Goal: Complete application form

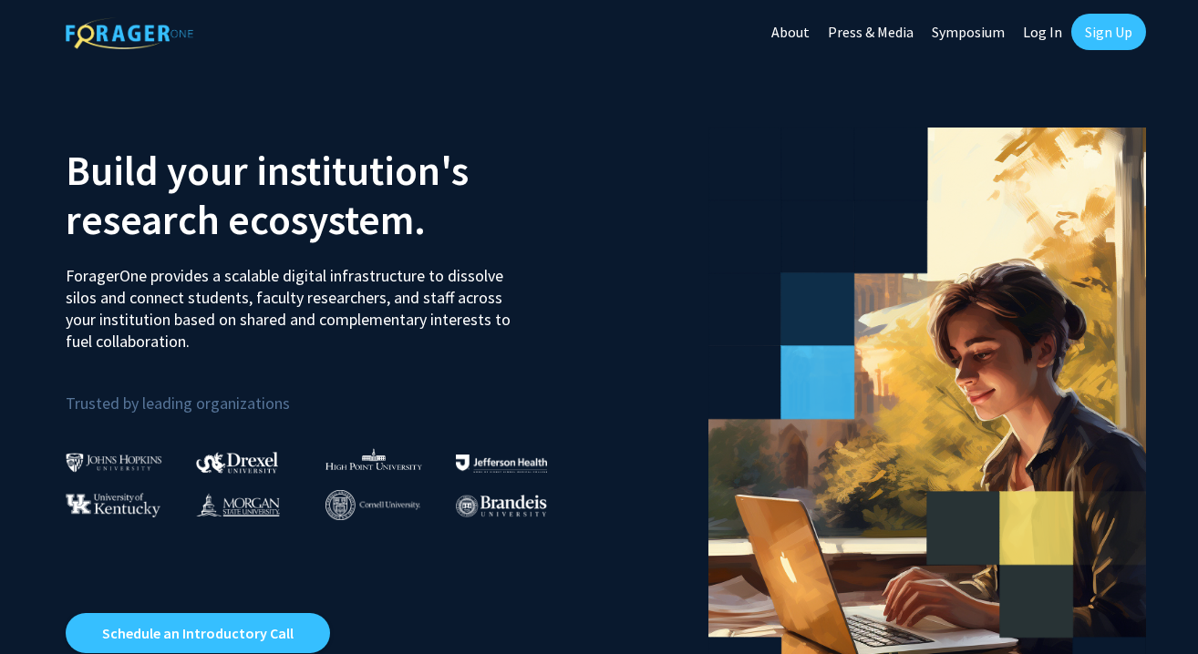
click at [1035, 44] on link "Log In" at bounding box center [1042, 32] width 57 height 64
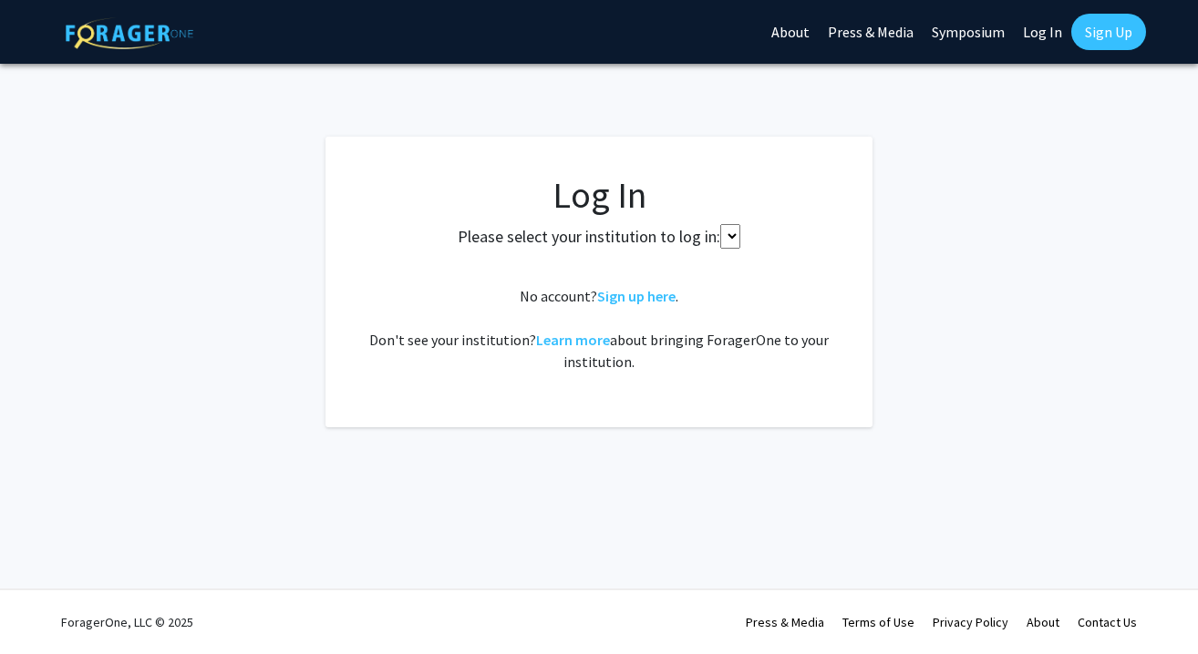
select select
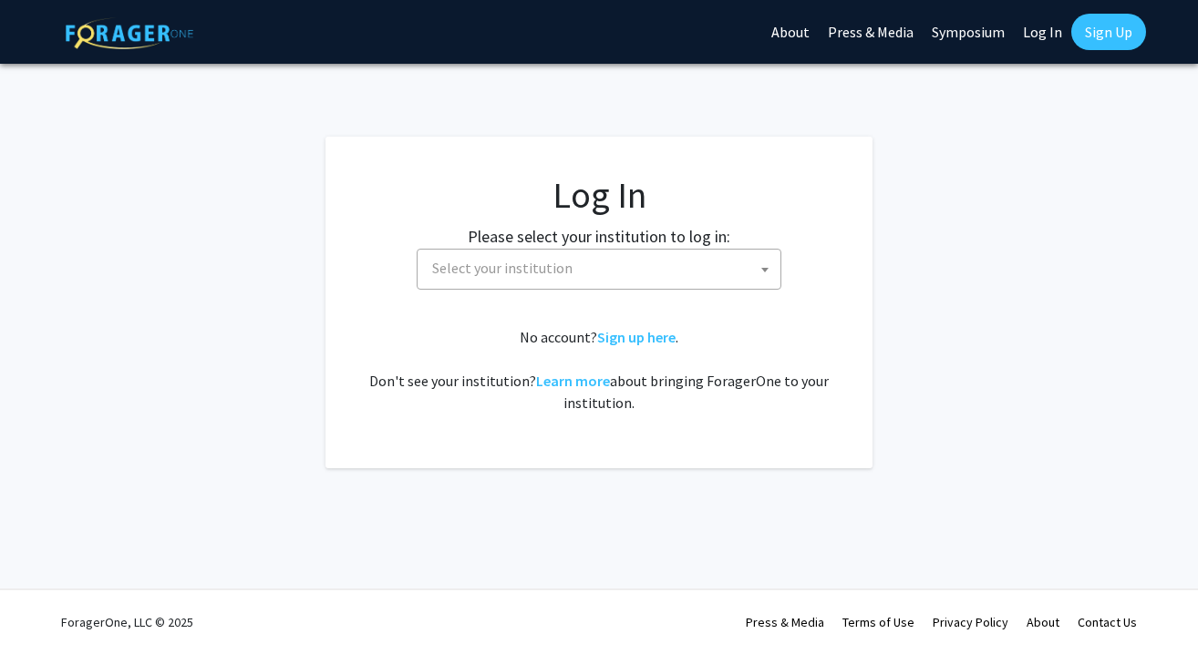
click at [554, 309] on fg-card-body "Log In Please select your institution to log in: [GEOGRAPHIC_DATA] [GEOGRAPHIC_…" at bounding box center [599, 302] width 474 height 259
click at [535, 277] on span "Select your institution" at bounding box center [602, 268] width 355 height 37
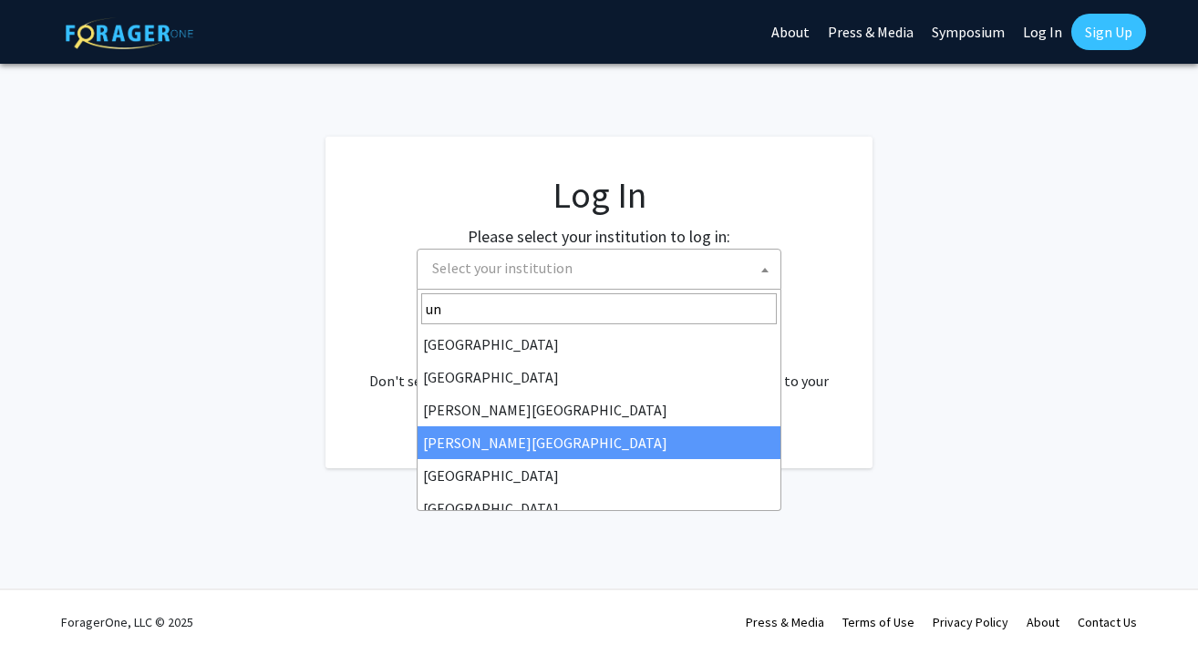
type input "u"
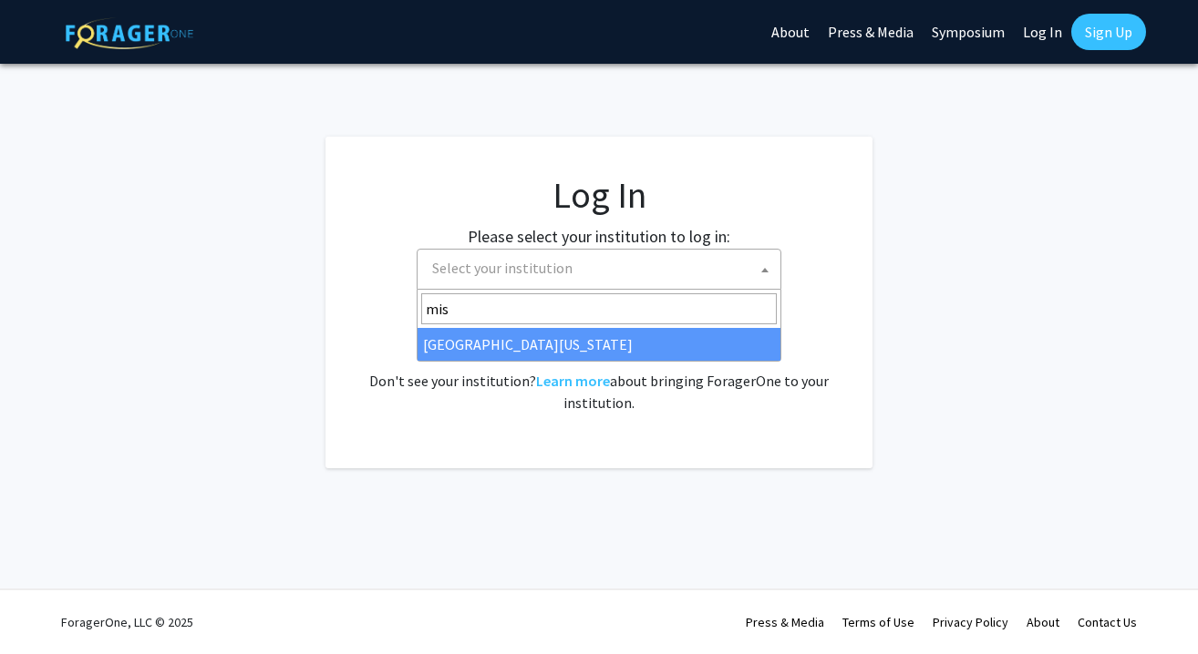
type input "mis"
select select "33"
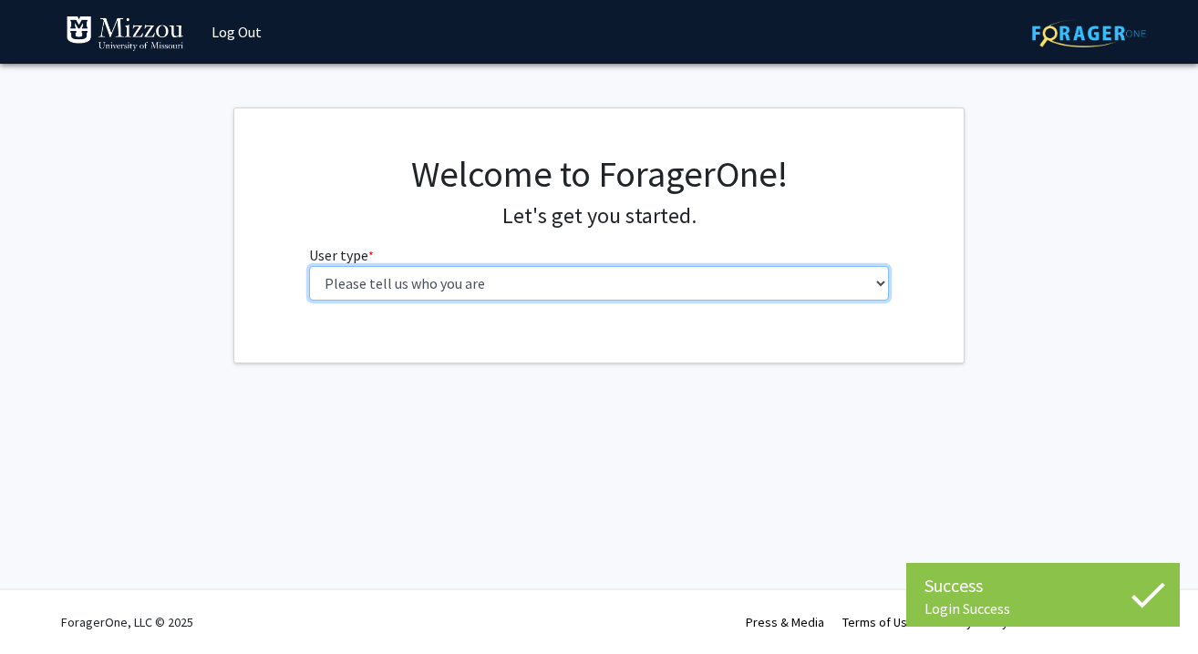
click at [411, 278] on select "Please tell us who you are Undergraduate Student Master's Student Doctoral Cand…" at bounding box center [599, 283] width 581 height 35
select select "3: doc"
click at [309, 266] on select "Please tell us who you are Undergraduate Student Master's Student Doctoral Cand…" at bounding box center [599, 283] width 581 height 35
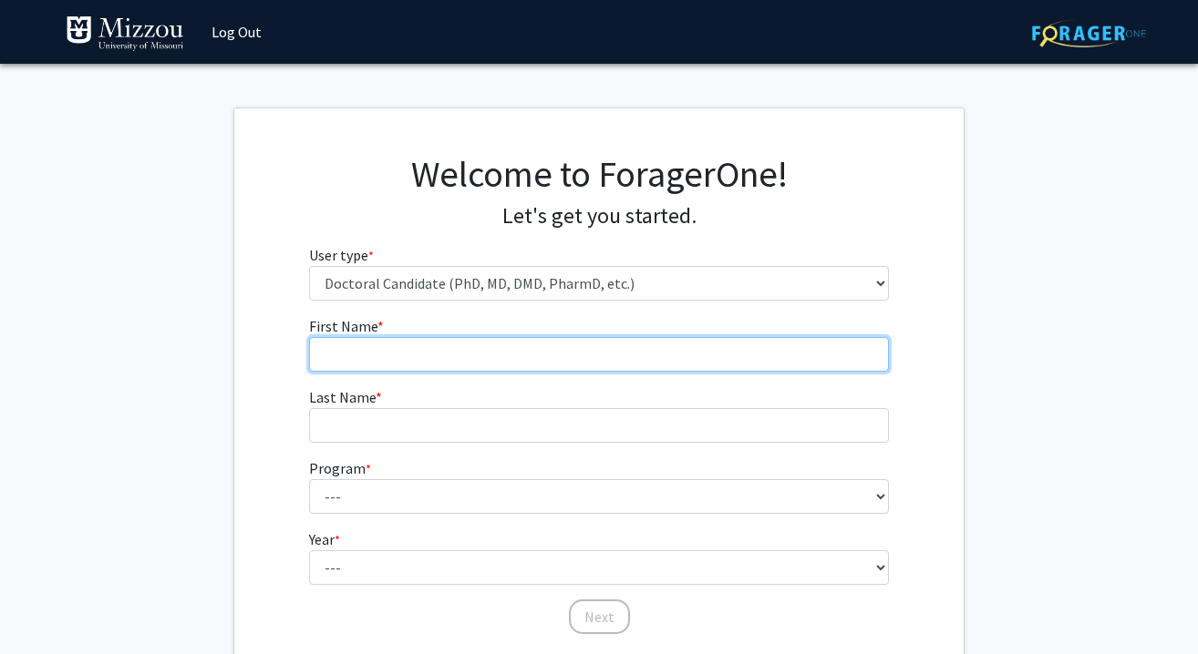
click at [415, 369] on input "First Name * required" at bounding box center [599, 354] width 581 height 35
type input "[PERSON_NAME]"
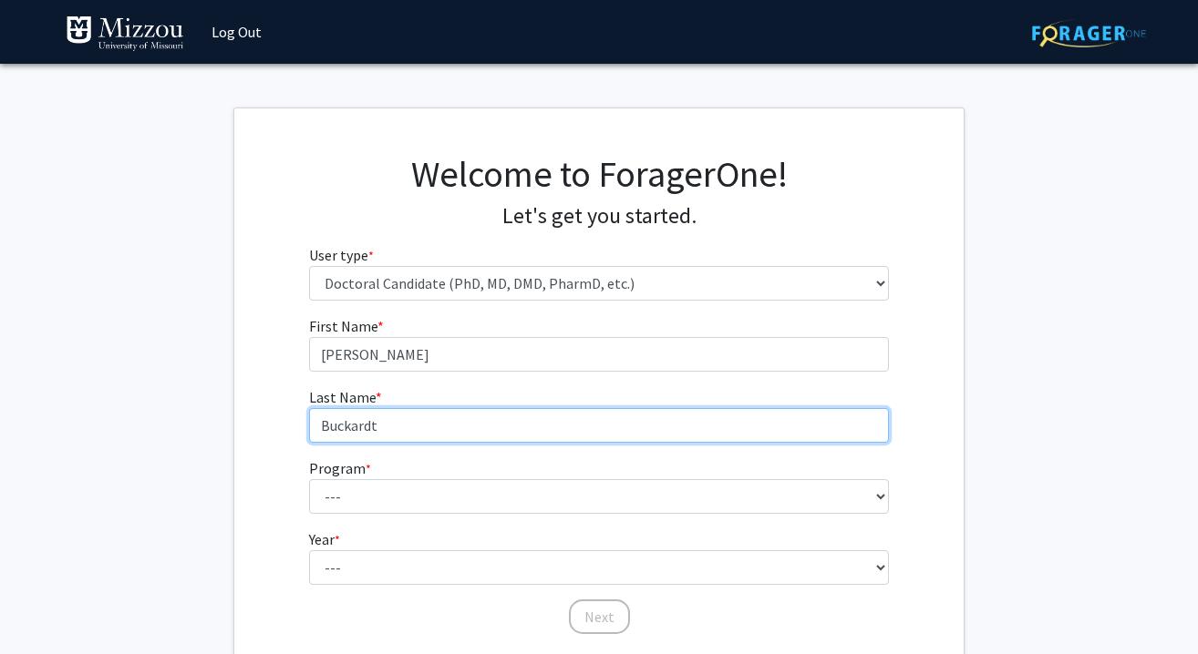
type input "Buckardt"
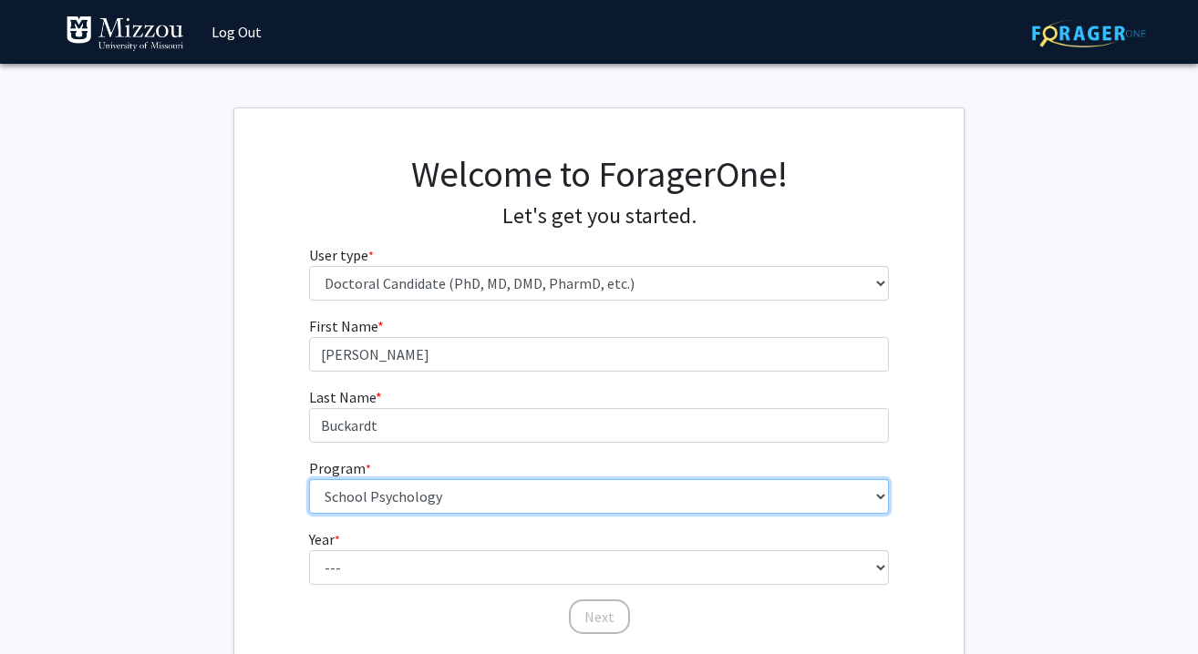
click at [424, 485] on select "--- Accountancy Agricultural and Applied Economics Agricultural Education Ancie…" at bounding box center [599, 496] width 581 height 35
select select "66: 1008"
click at [309, 479] on select "--- Accountancy Agricultural and Applied Economics Agricultural Education Ancie…" at bounding box center [599, 496] width 581 height 35
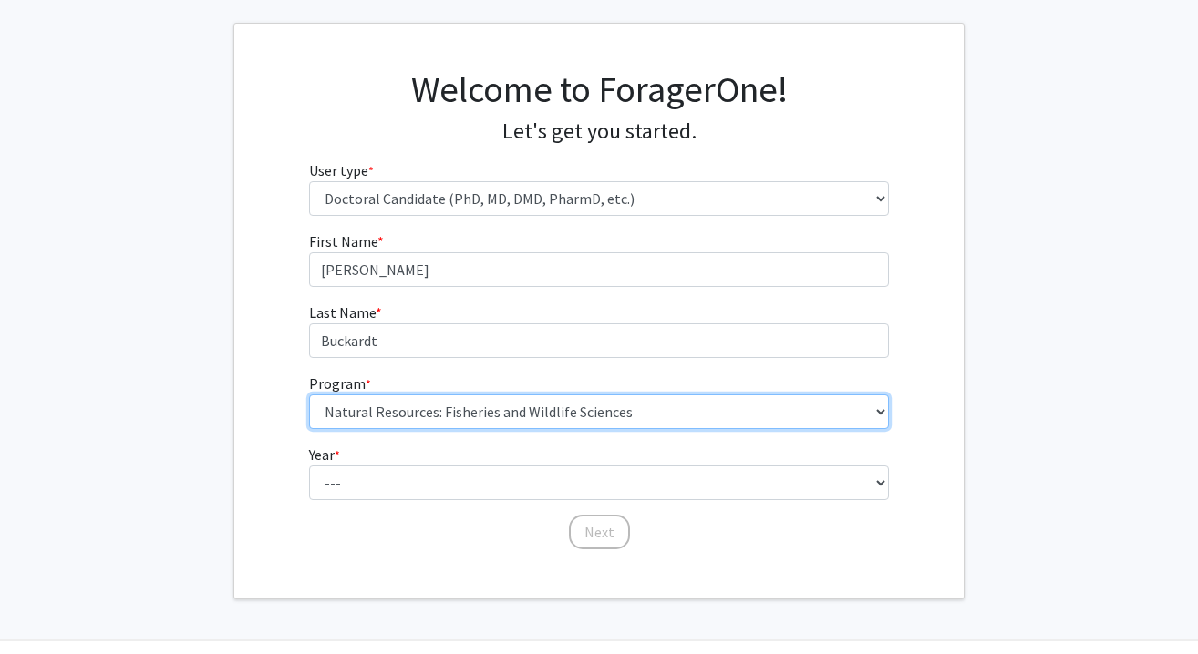
scroll to position [136, 0]
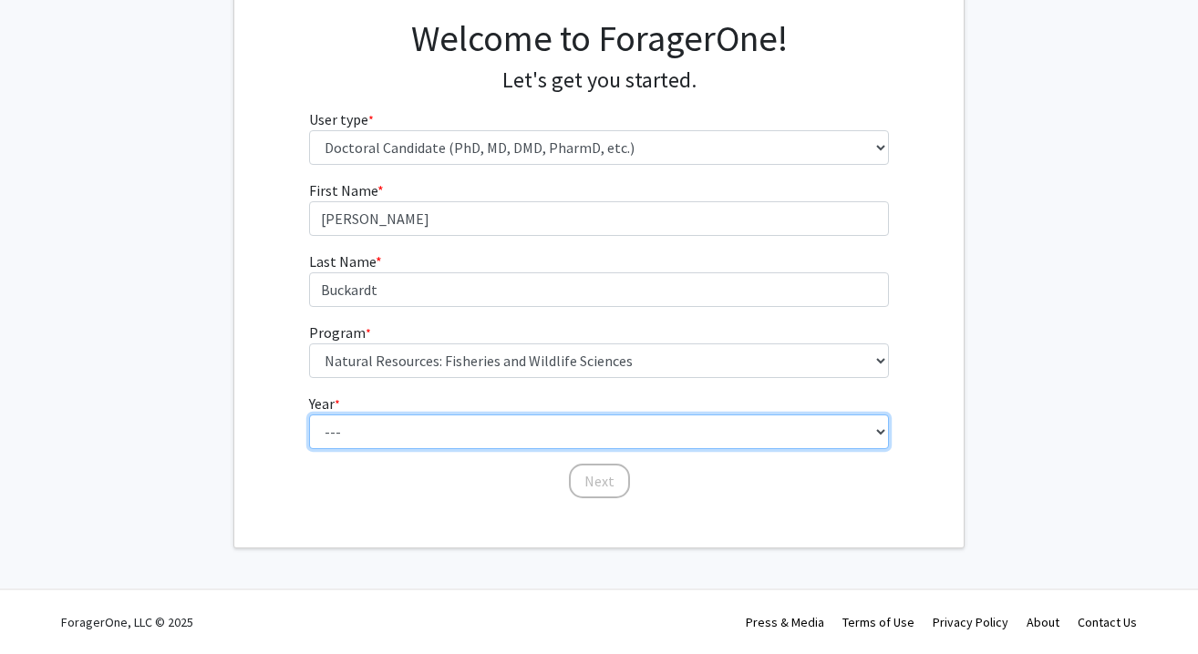
click at [455, 446] on select "--- First Year Second Year Third Year Fourth Year Fifth Year Sixth Year Seventh…" at bounding box center [599, 432] width 581 height 35
select select "1: first_year"
click at [309, 415] on select "--- First Year Second Year Third Year Fourth Year Fifth Year Sixth Year Seventh…" at bounding box center [599, 432] width 581 height 35
click at [501, 431] on select "--- First Year Second Year Third Year Fourth Year Fifth Year Sixth Year Seventh…" at bounding box center [599, 432] width 581 height 35
click at [309, 415] on select "--- First Year Second Year Third Year Fourth Year Fifth Year Sixth Year Seventh…" at bounding box center [599, 432] width 581 height 35
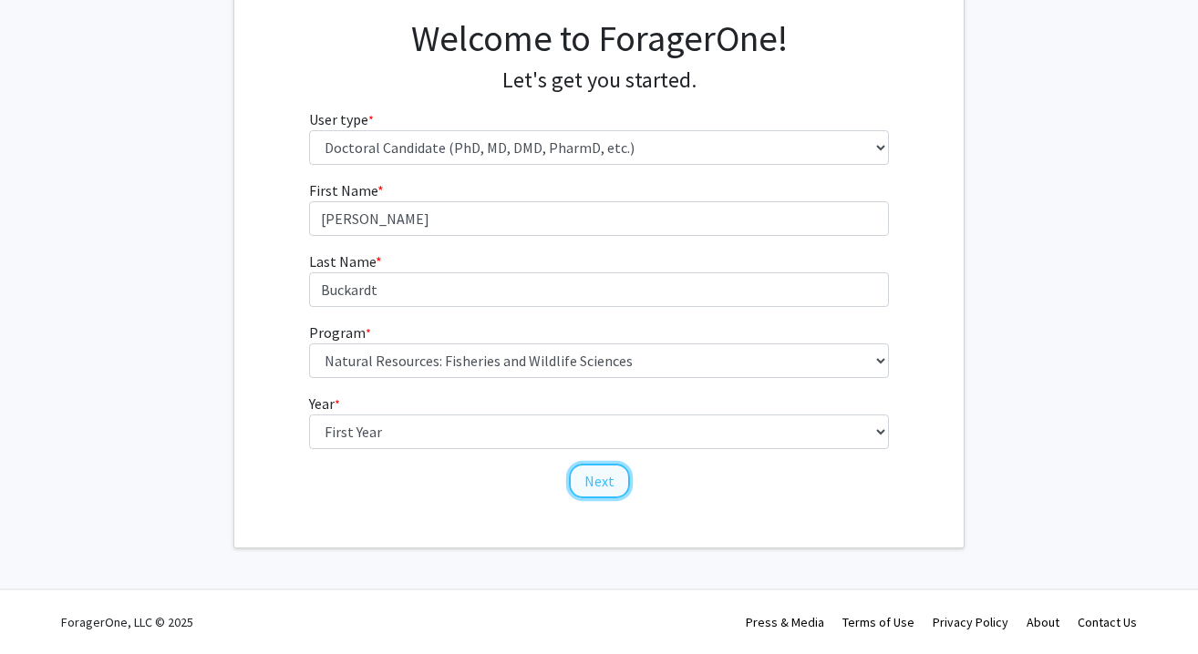
click at [593, 481] on button "Next" at bounding box center [599, 481] width 61 height 35
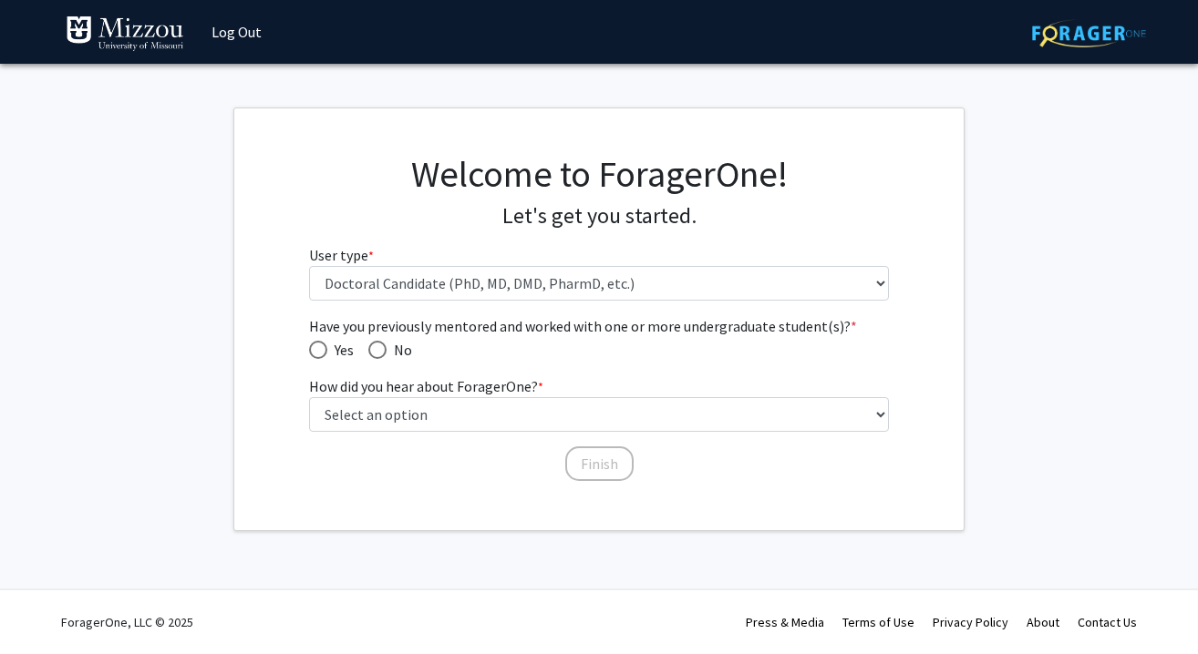
scroll to position [0, 0]
click at [327, 345] on span "Yes" at bounding box center [340, 350] width 26 height 22
click at [326, 345] on input "Yes" at bounding box center [318, 350] width 18 height 18
radio input "true"
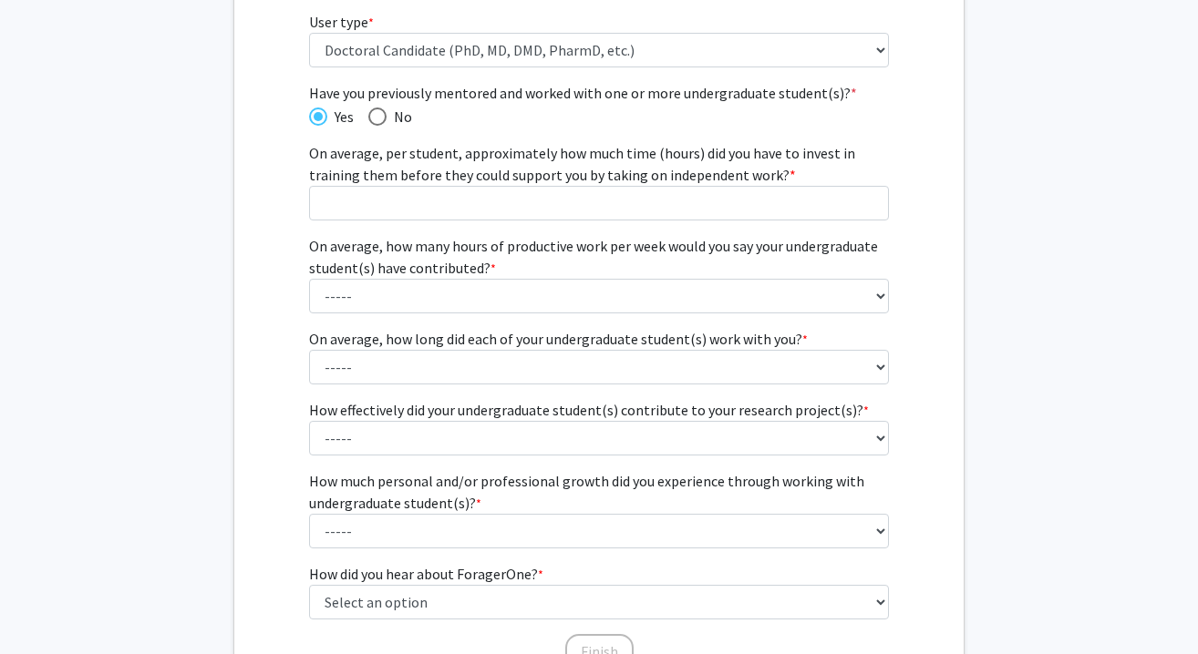
scroll to position [238, 0]
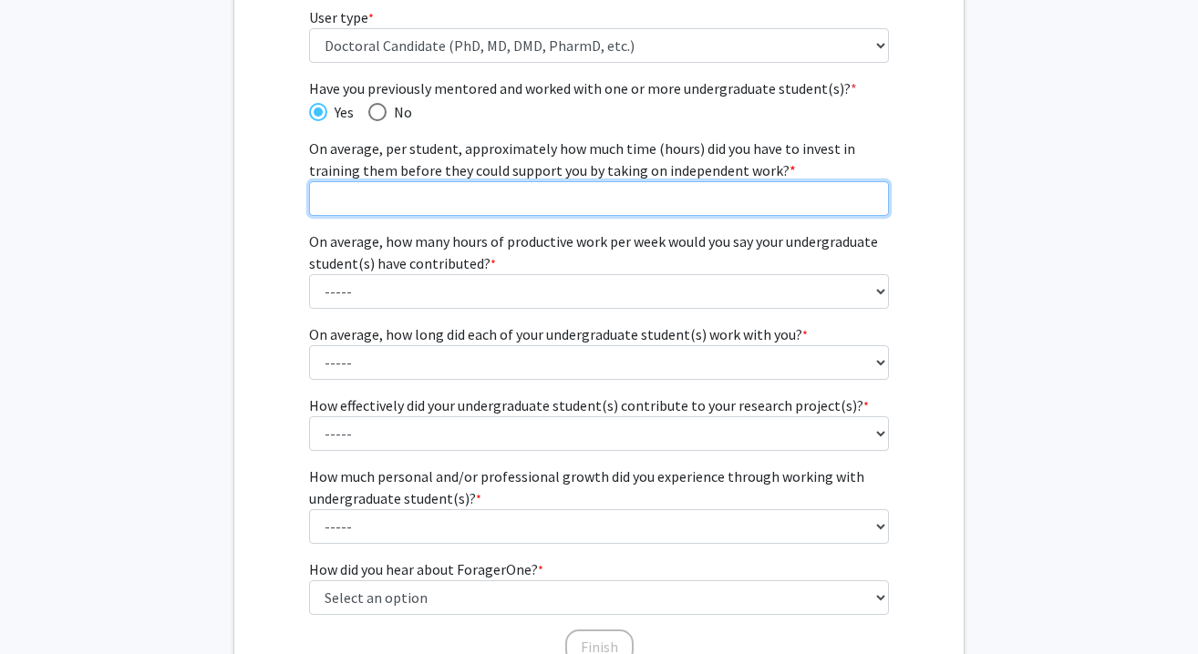
click at [447, 196] on input "On average, per student, approximately how much time (hours) did you have to in…" at bounding box center [599, 198] width 581 height 35
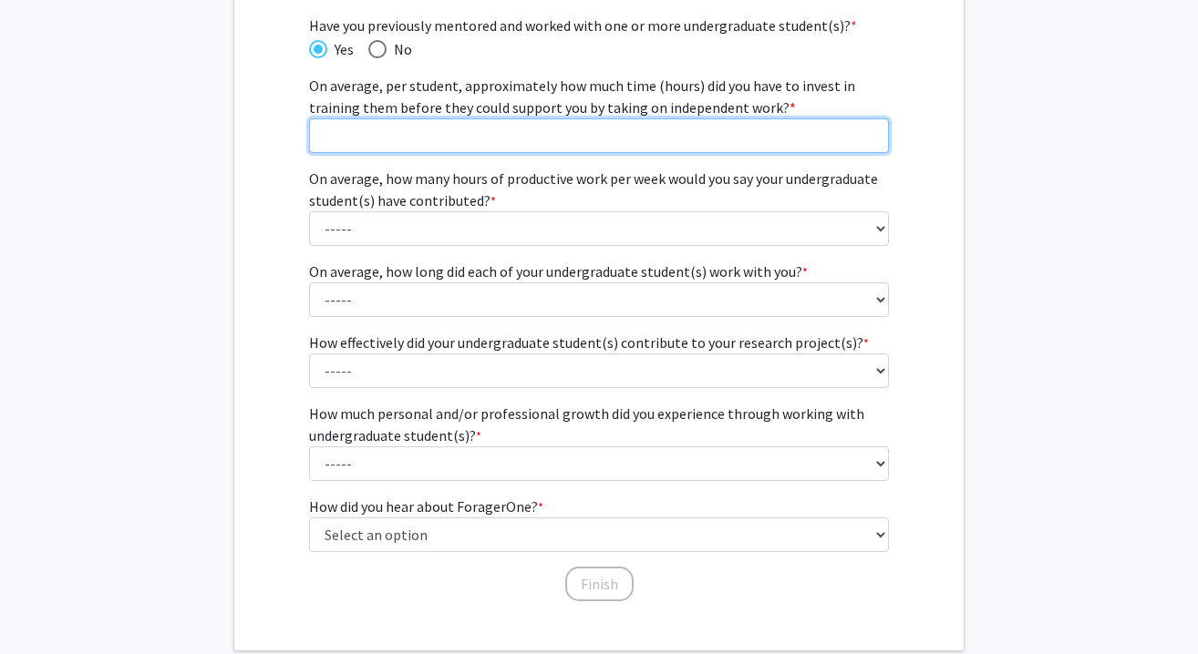
scroll to position [307, 0]
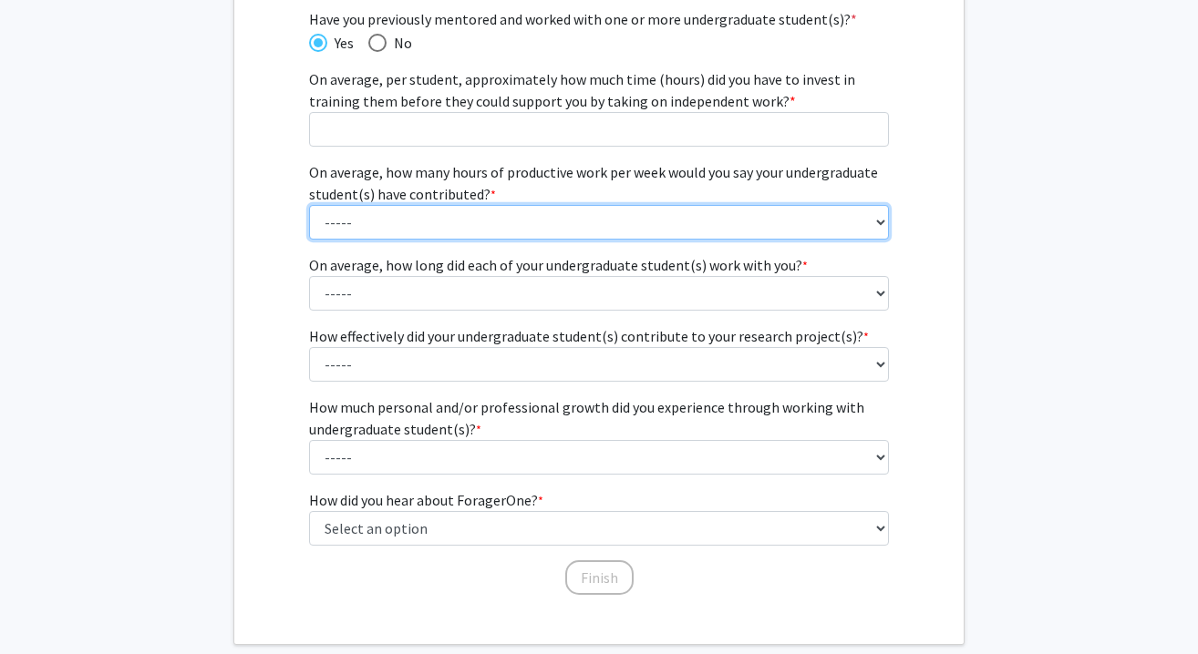
click at [440, 222] on fg-select "On average, how many hours of productive work per week would you say your under…" at bounding box center [599, 200] width 581 height 78
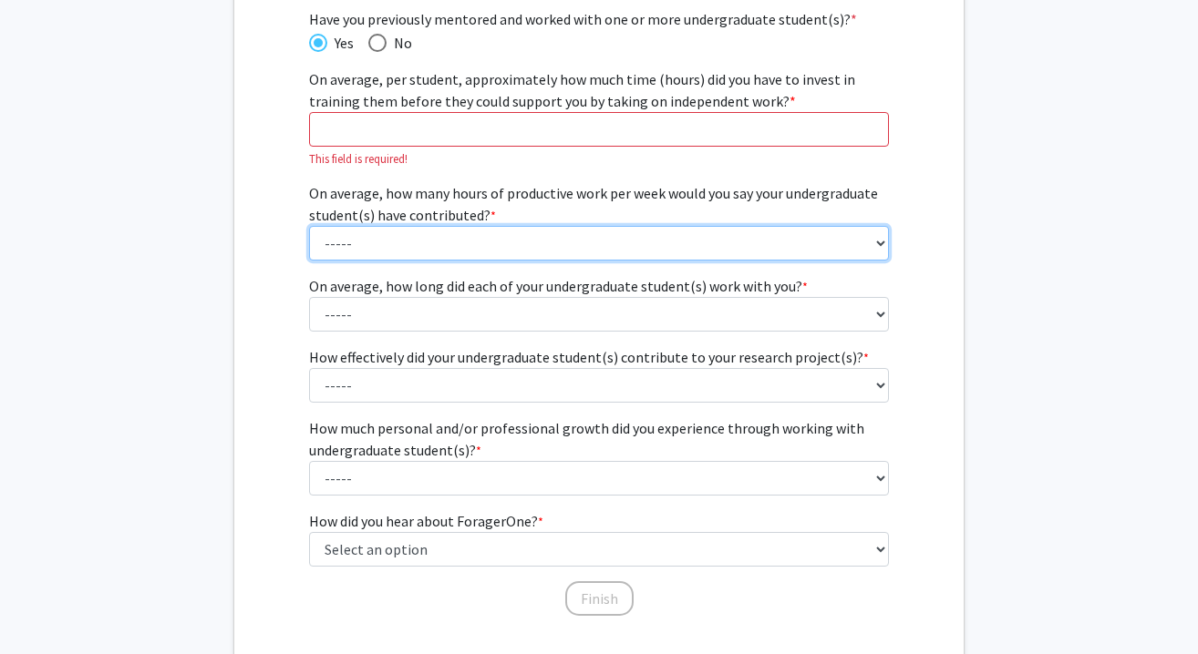
click at [406, 234] on select "----- 1 - 5 hours 6 - 10 hours 11 - 15 hours 16 - 20 hours 21 - 30 hours 31 - 4…" at bounding box center [599, 243] width 581 height 35
select select "1: 1 - 5 hours"
click at [309, 226] on select "----- 1 - 5 hours 6 - 10 hours 11 - 15 hours 16 - 20 hours 21 - 30 hours 31 - 4…" at bounding box center [599, 243] width 581 height 35
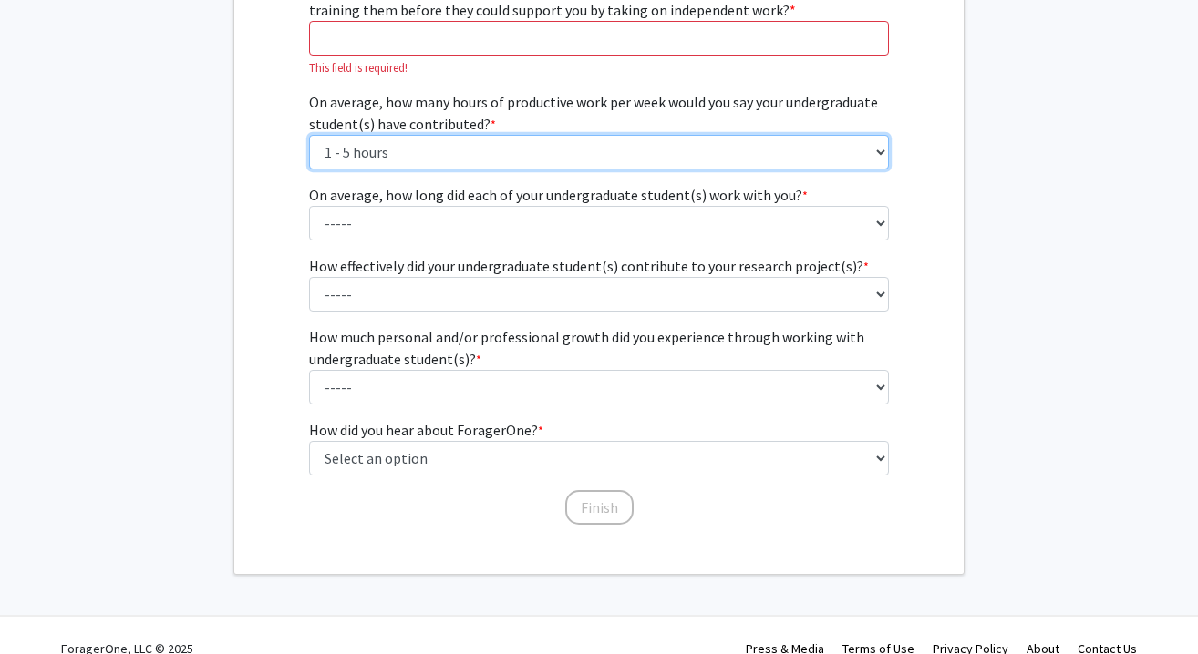
scroll to position [424, 0]
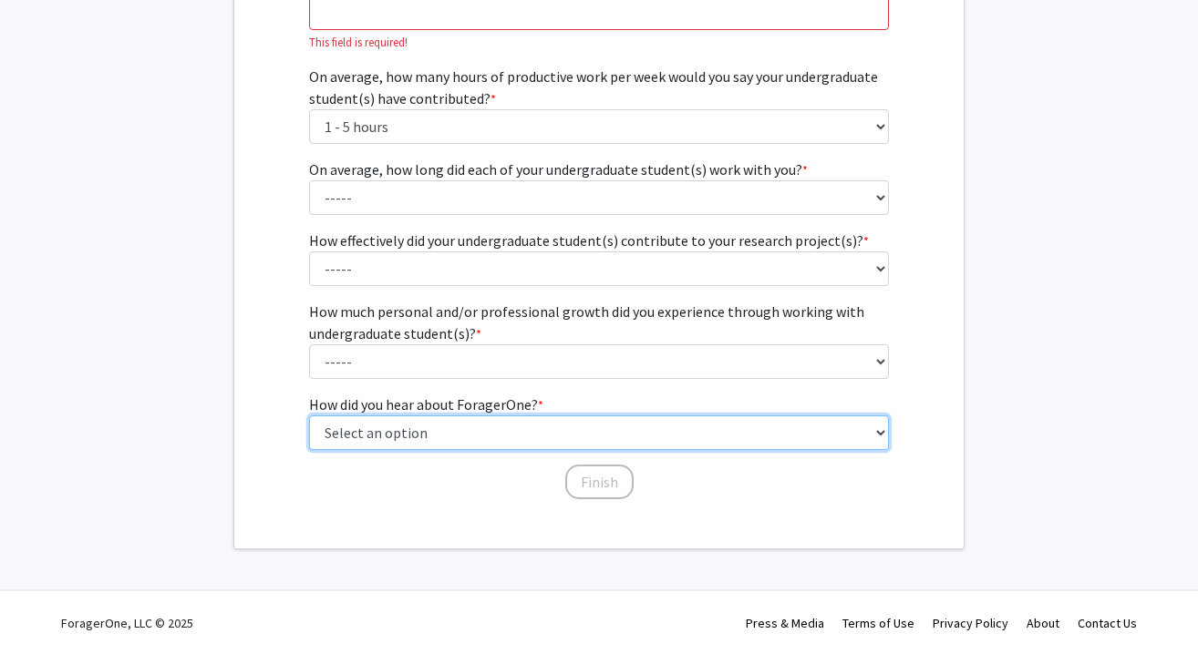
click at [420, 422] on select "Select an option Peer/student recommendation Faculty/staff recommendation Unive…" at bounding box center [599, 433] width 581 height 35
select select "2: faculty_recommendation"
click at [309, 416] on select "Select an option Peer/student recommendation Faculty/staff recommendation Unive…" at bounding box center [599, 433] width 581 height 35
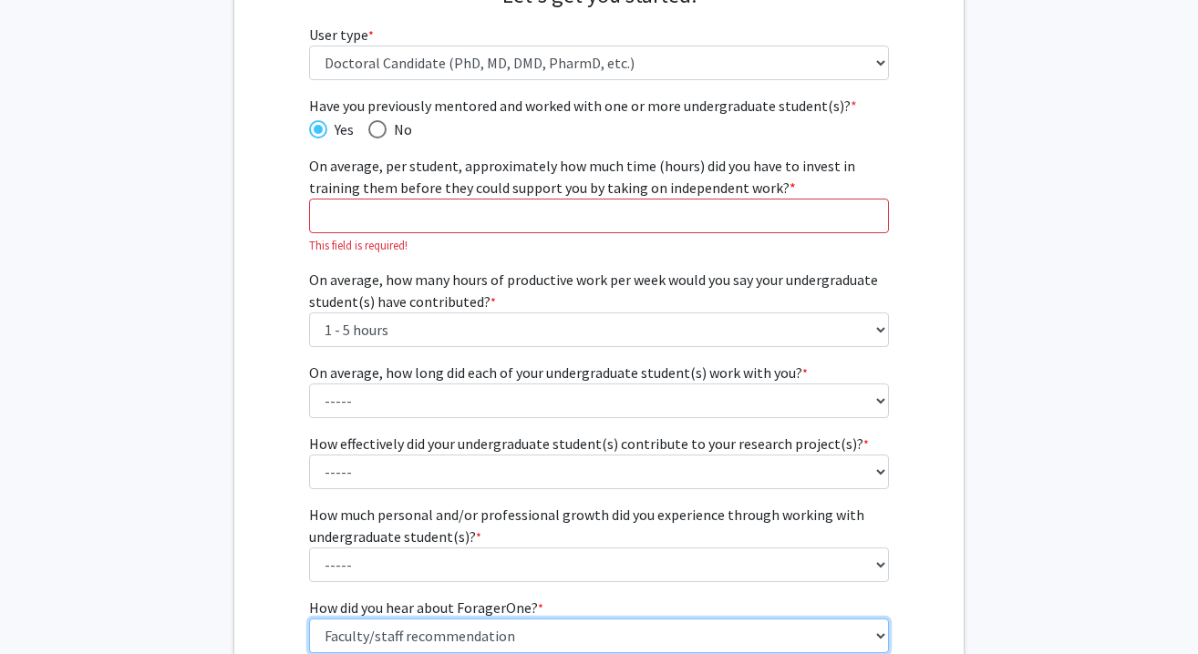
scroll to position [200, 0]
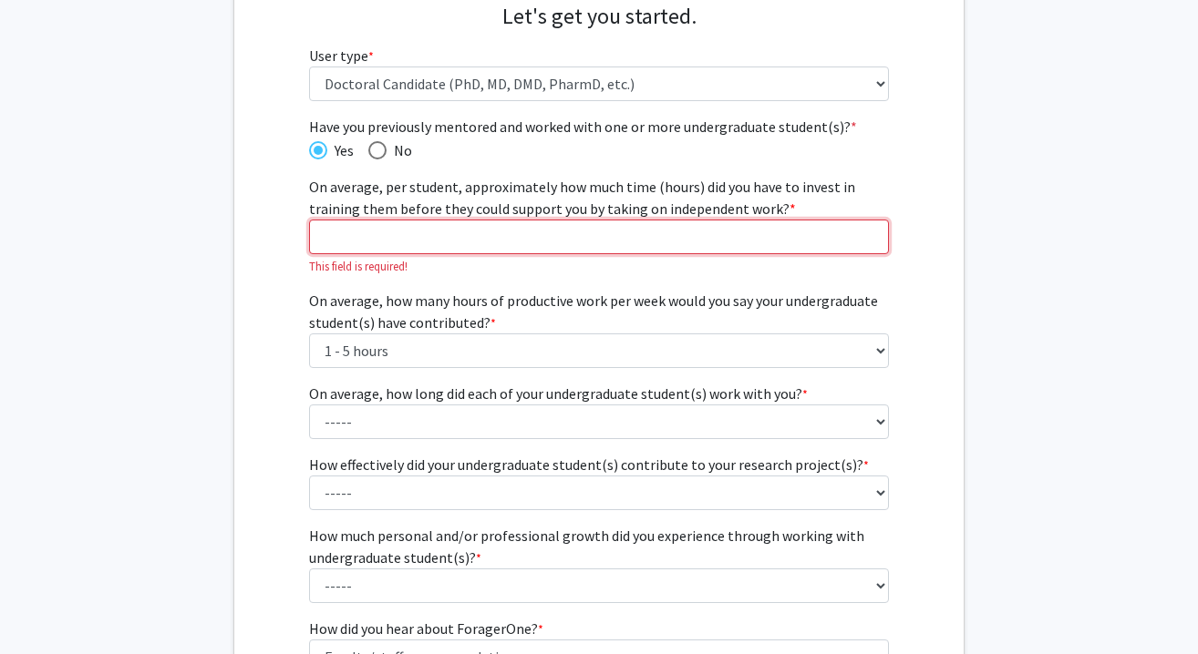
click at [432, 243] on input "On average, per student, approximately how much time (hours) did you have to in…" at bounding box center [599, 237] width 581 height 35
type input "5"
click at [430, 268] on p "This field is required!" at bounding box center [599, 266] width 581 height 17
click at [614, 212] on span "On average, per student, approximately how much time (hours) did you have to in…" at bounding box center [582, 198] width 546 height 40
click at [614, 220] on input "On average, per student, approximately how much time (hours) did you have to in…" at bounding box center [599, 237] width 581 height 35
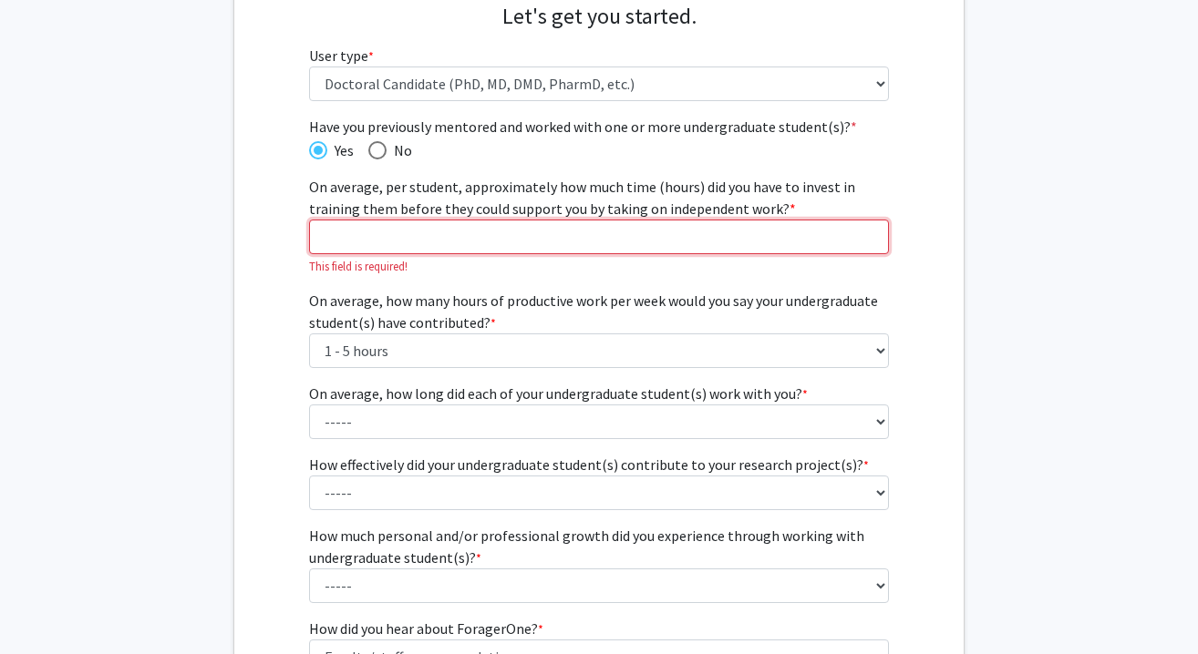
click at [613, 242] on input "On average, per student, approximately how much time (hours) did you have to in…" at bounding box center [599, 237] width 581 height 35
click at [535, 274] on div "Have you previously mentored and worked with one or more undergraduate student(…" at bounding box center [599, 360] width 581 height 488
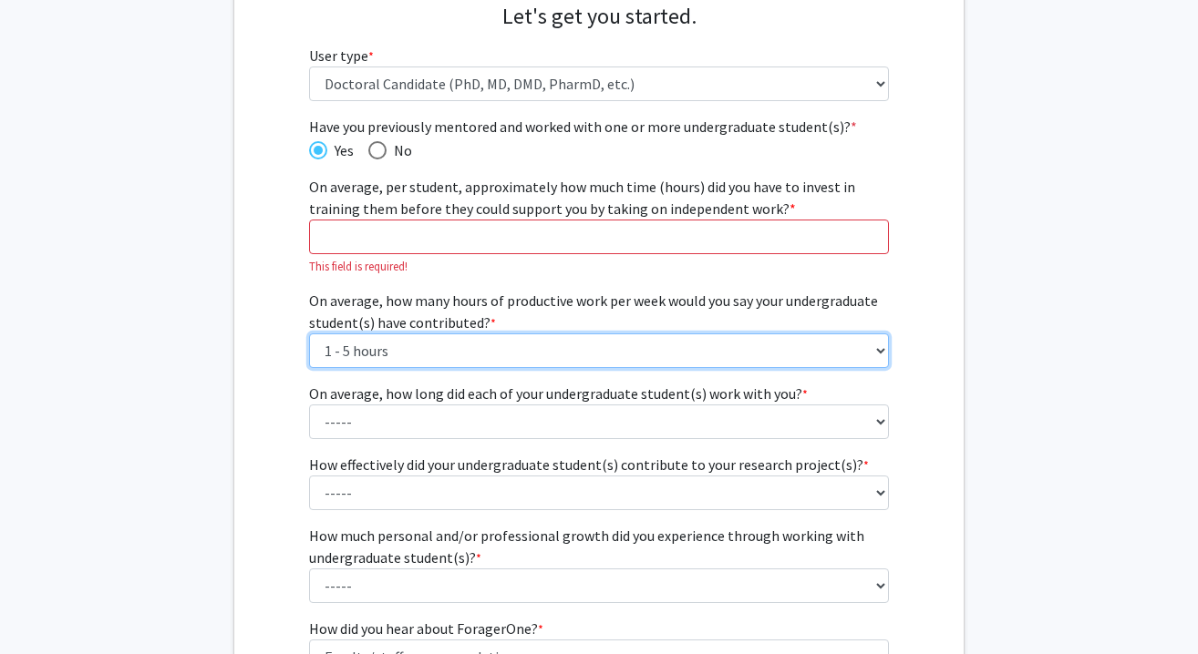
click at [519, 355] on select "----- 1 - 5 hours 6 - 10 hours 11 - 15 hours 16 - 20 hours 21 - 30 hours 31 - 4…" at bounding box center [599, 351] width 581 height 35
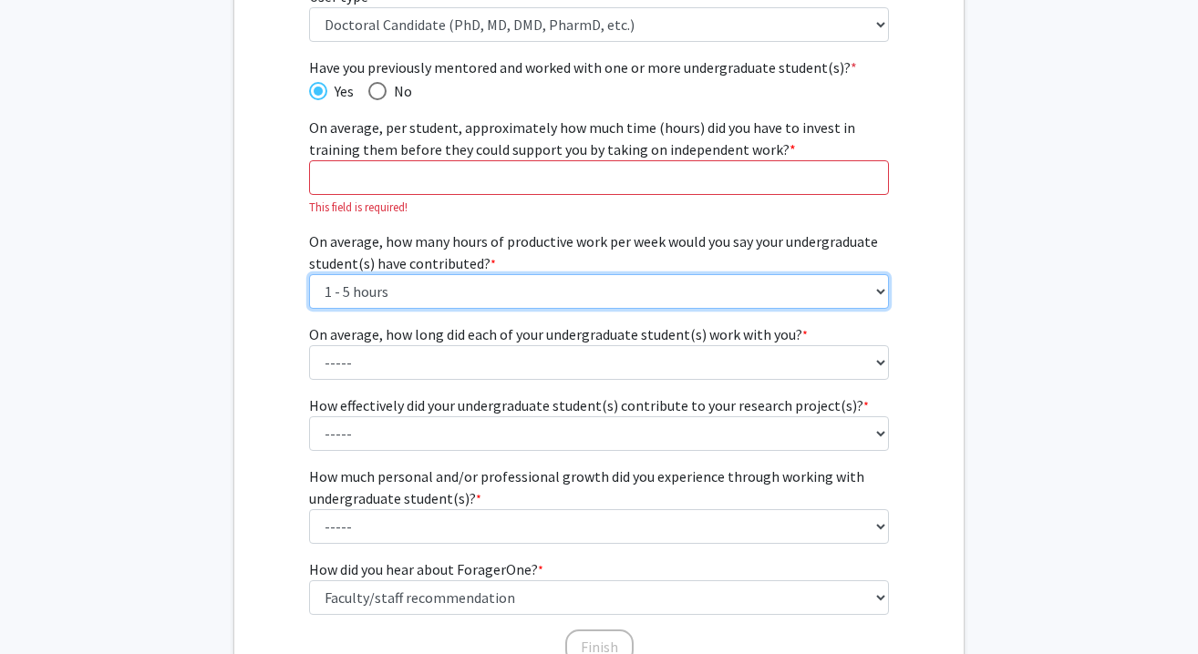
scroll to position [298, 0]
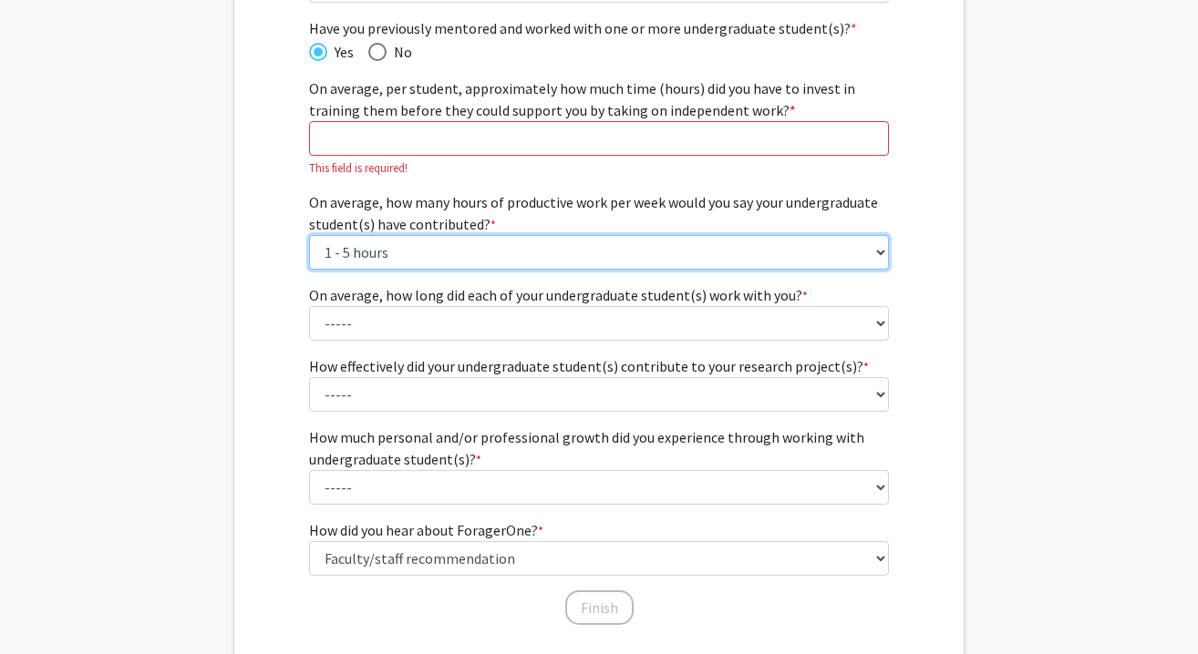
click at [483, 242] on select "----- 1 - 5 hours 6 - 10 hours 11 - 15 hours 16 - 20 hours 21 - 30 hours 31 - 4…" at bounding box center [599, 252] width 581 height 35
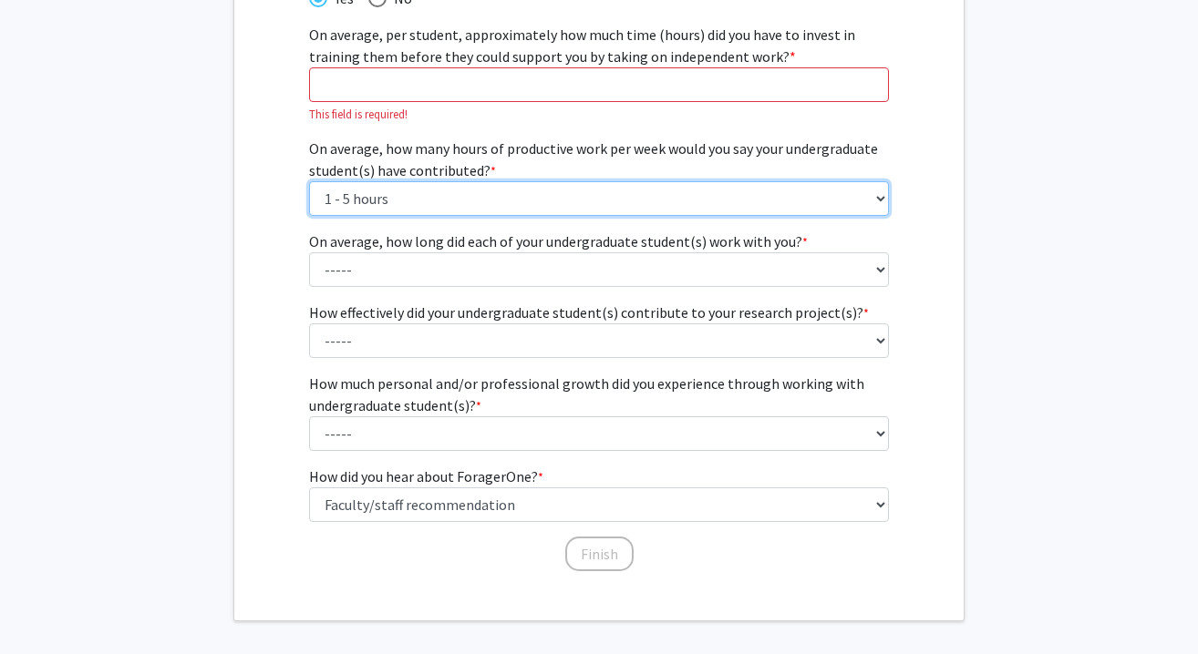
scroll to position [381, 0]
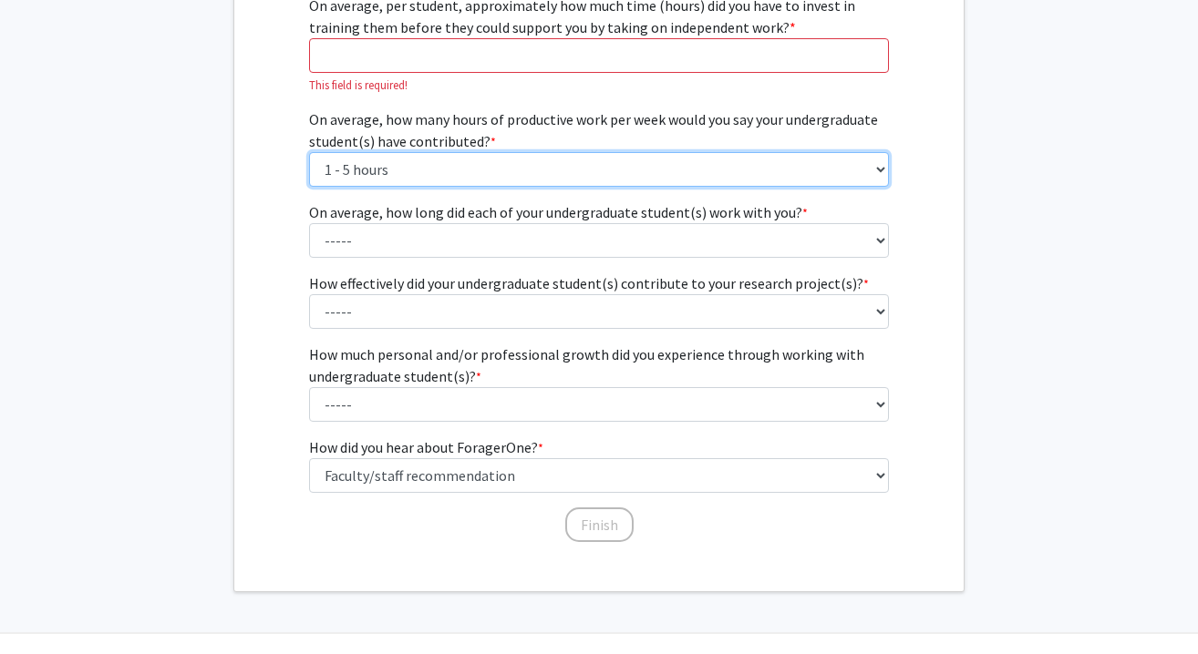
click at [500, 155] on select "----- 1 - 5 hours 6 - 10 hours 11 - 15 hours 16 - 20 hours 21 - 30 hours 31 - 4…" at bounding box center [599, 169] width 581 height 35
select select "6: 31 - 40 hours"
click at [309, 152] on select "----- 1 - 5 hours 6 - 10 hours 11 - 15 hours 16 - 20 hours 21 - 30 hours 31 - 4…" at bounding box center [599, 169] width 581 height 35
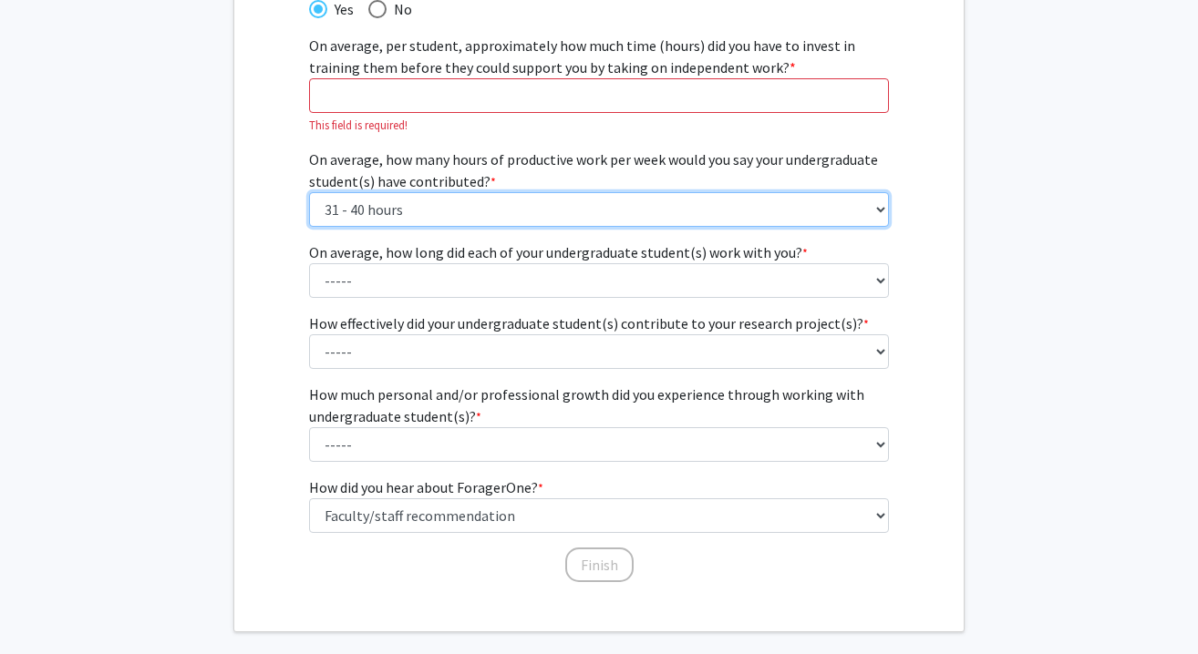
scroll to position [424, 0]
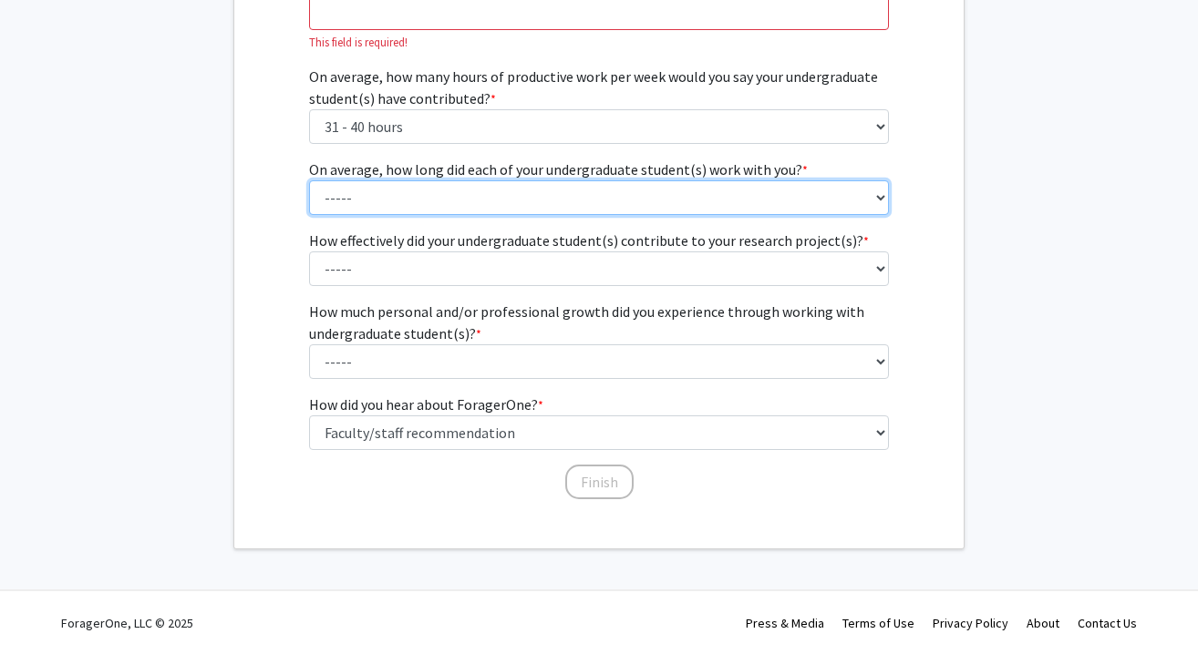
click at [440, 193] on select "----- 1 - 3 months 3 - 6 months 6 months - 1 year 1 - 2 years 2 - 3 years 3 - 4…" at bounding box center [599, 197] width 581 height 35
select select "2: 3 - 6 months"
click at [309, 180] on select "----- 1 - 3 months 3 - 6 months 6 months - 1 year 1 - 2 years 2 - 3 years 3 - 4…" at bounding box center [599, 197] width 581 height 35
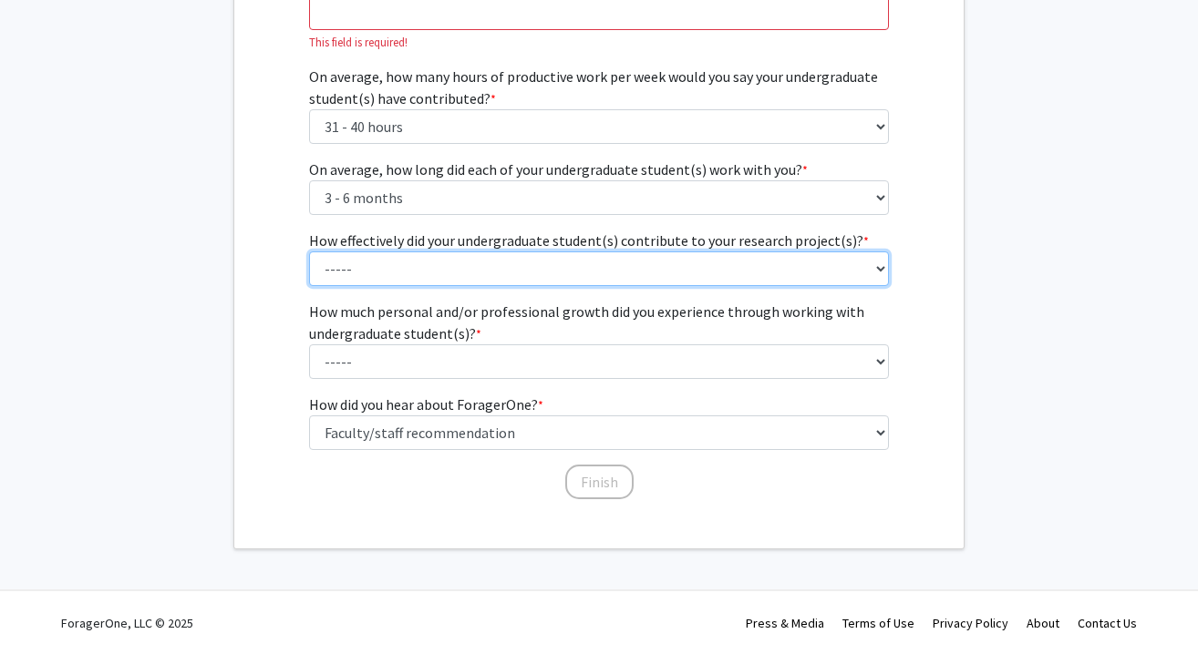
click at [436, 267] on select "----- 1 (Minimally) 2 3 (Moderately) 4 5 (Significantly)" at bounding box center [599, 269] width 581 height 35
select select "4: 4"
click at [309, 252] on select "----- 1 (Minimally) 2 3 (Moderately) 4 5 (Significantly)" at bounding box center [599, 269] width 581 height 35
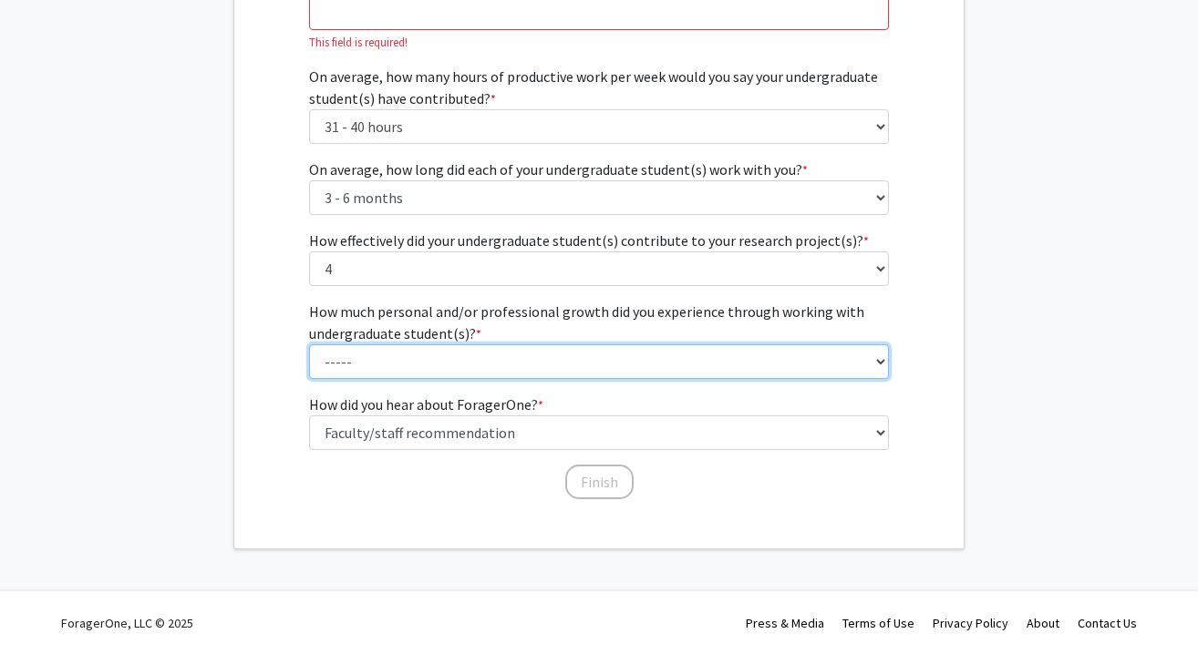
click at [429, 348] on select "----- 1 (Minimal) 2 3 (Moderate) 4 5 (Significant)" at bounding box center [599, 362] width 581 height 35
select select "4: 4"
click at [309, 345] on select "----- 1 (Minimal) 2 3 (Moderate) 4 5 (Significant)" at bounding box center [599, 362] width 581 height 35
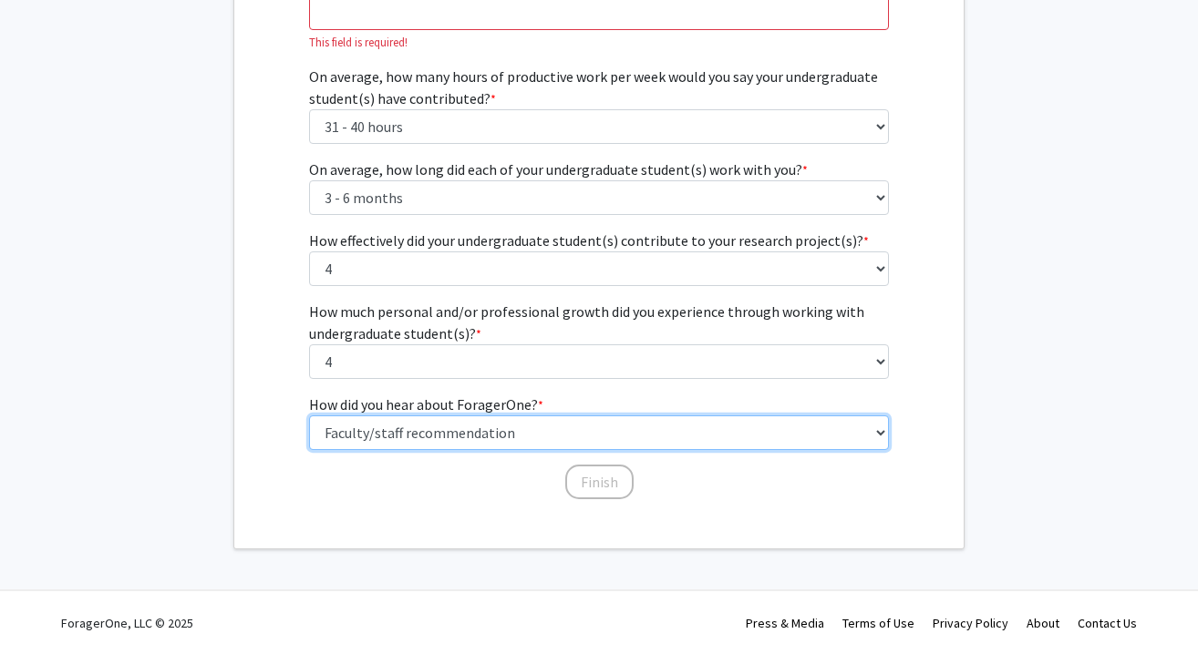
click at [453, 432] on select "Select an option Peer/student recommendation Faculty/staff recommendation Unive…" at bounding box center [599, 433] width 581 height 35
click at [309, 416] on select "Select an option Peer/student recommendation Faculty/staff recommendation Unive…" at bounding box center [599, 433] width 581 height 35
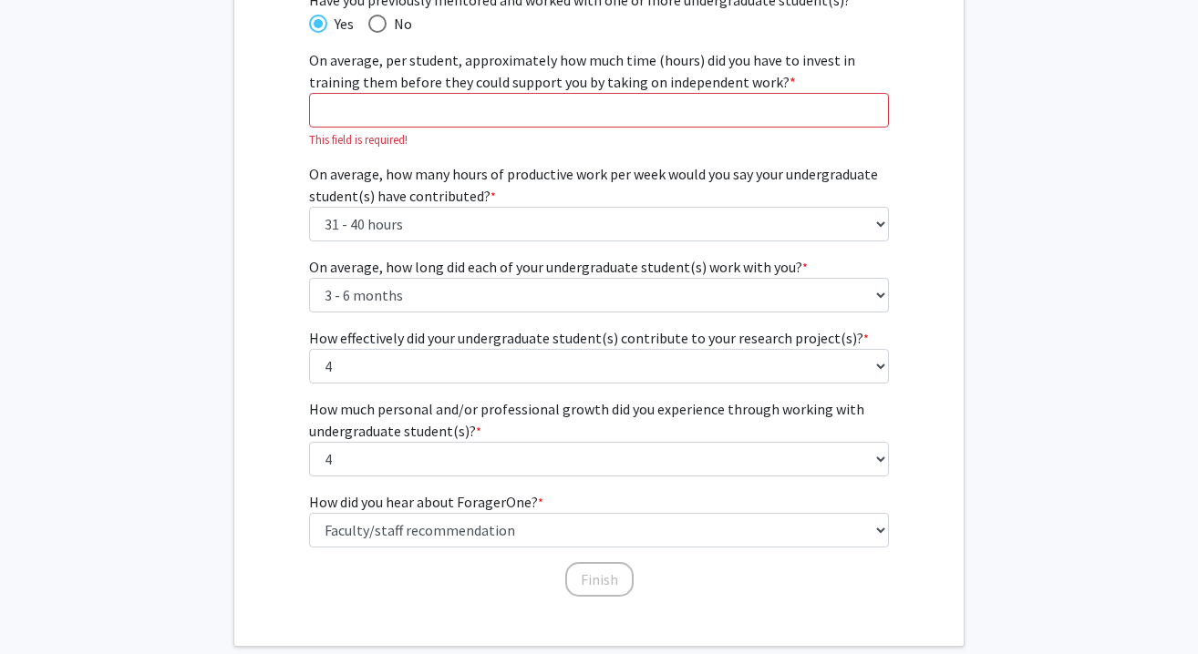
scroll to position [292, 0]
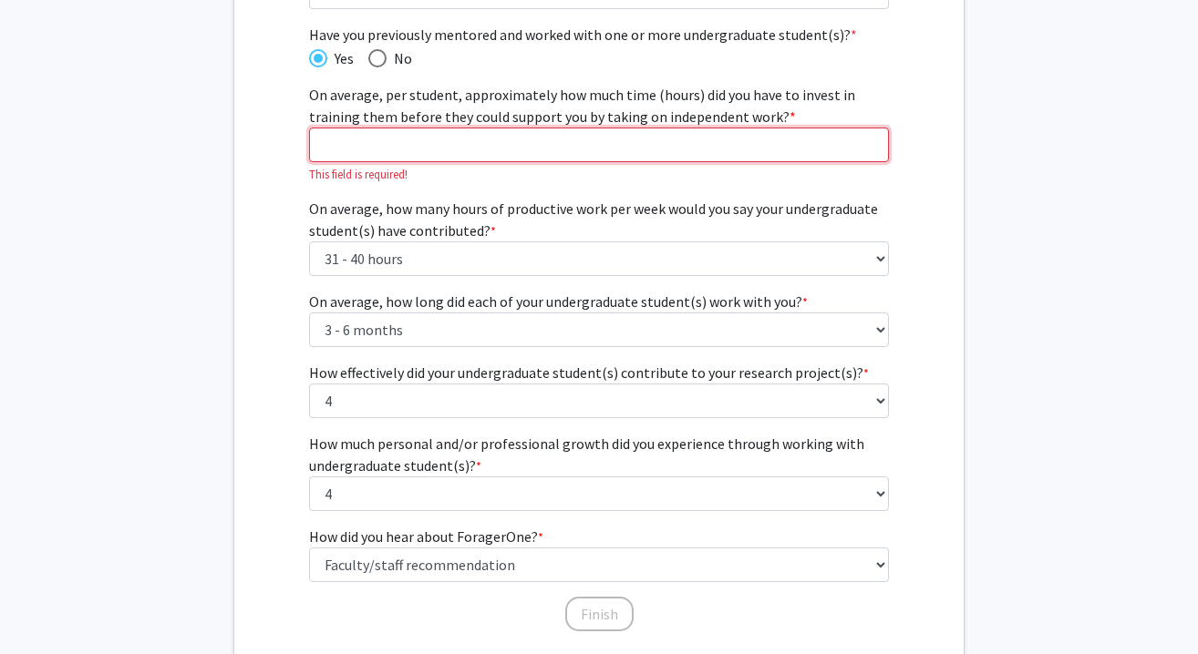
click at [381, 147] on input "On average, per student, approximately how much time (hours) did you have to in…" at bounding box center [599, 145] width 581 height 35
type input "5"
type input "1"
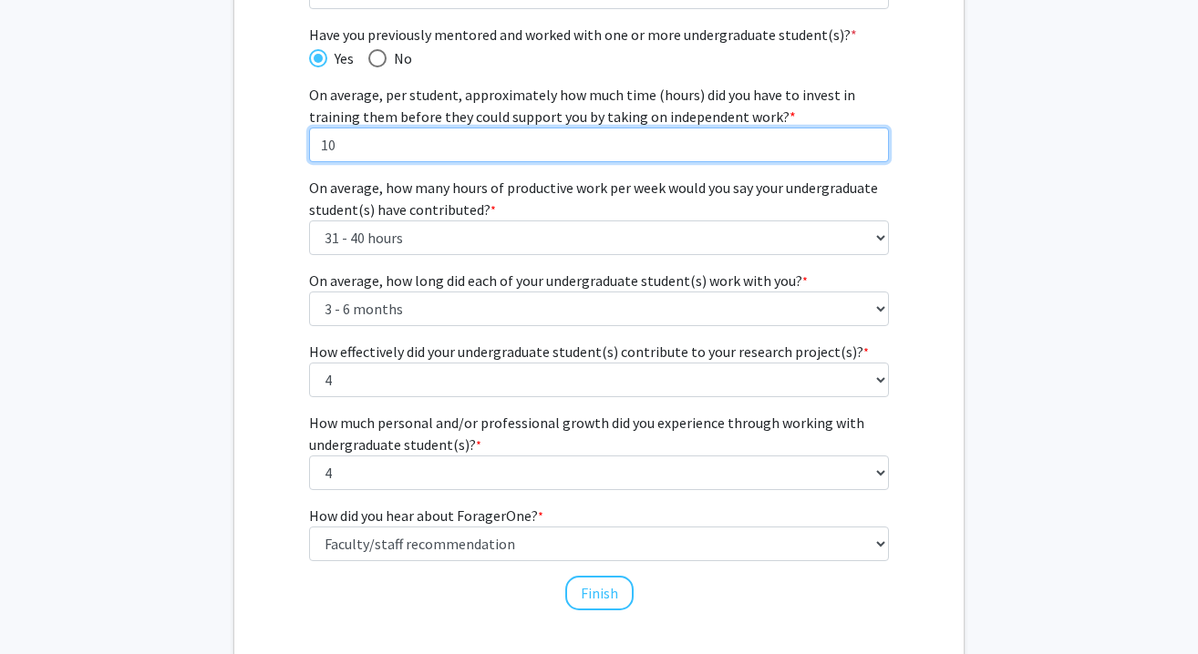
type input "10"
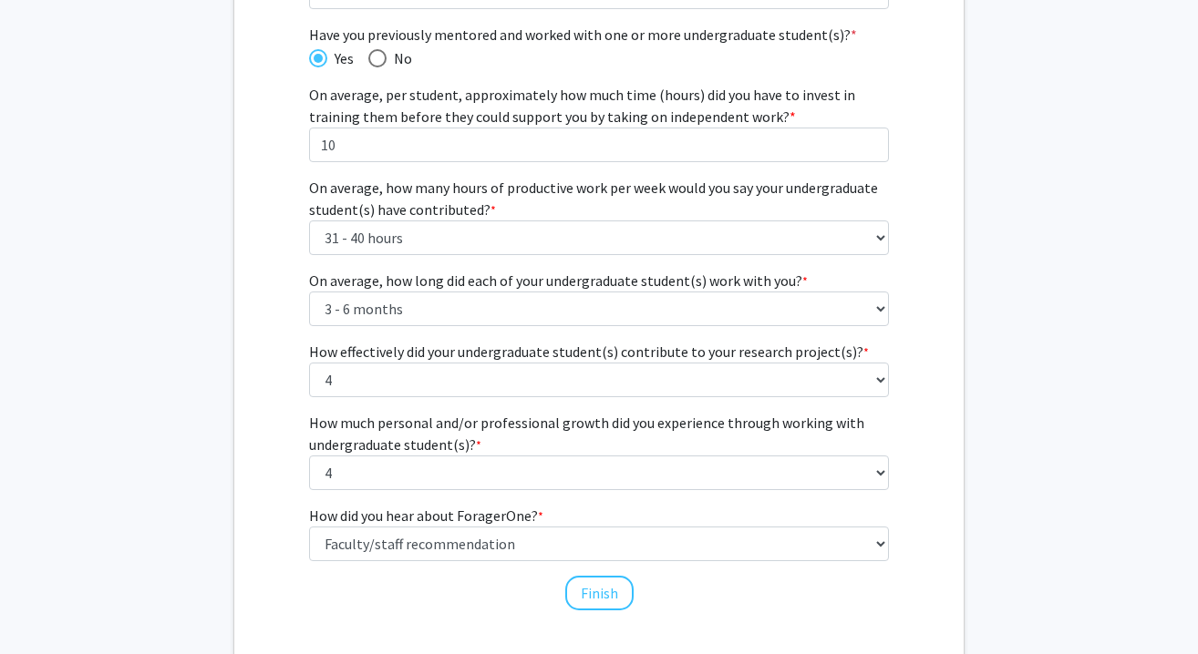
click at [694, 214] on label "On average, how many hours of productive work per week would you say your under…" at bounding box center [599, 199] width 581 height 44
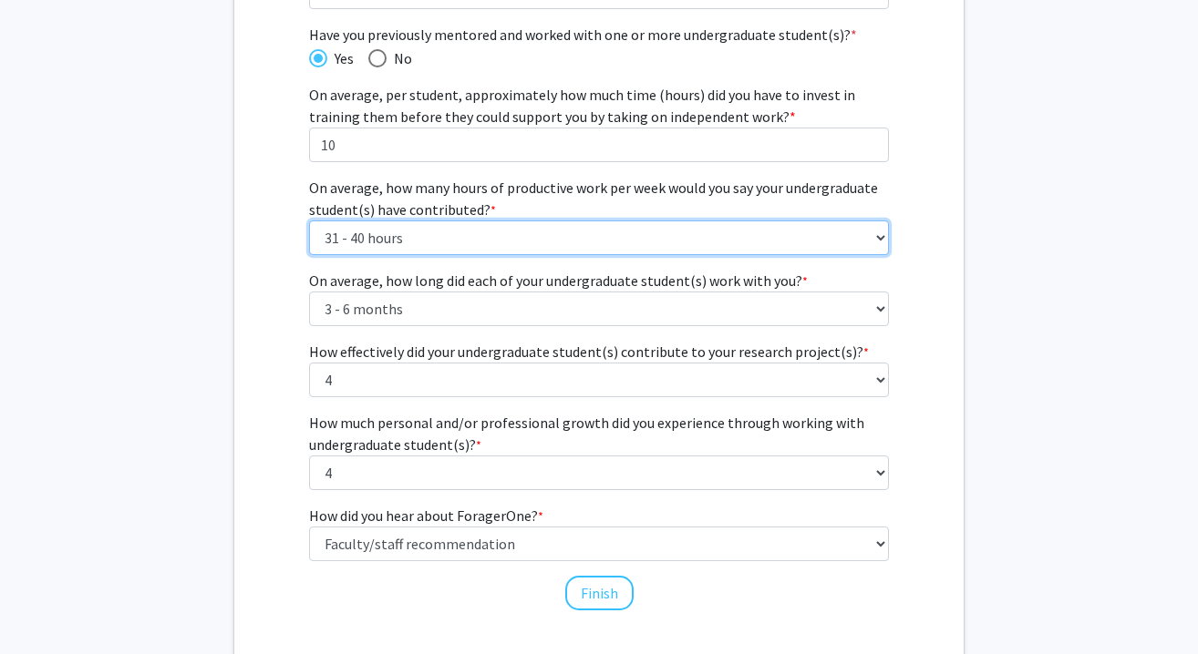
click at [694, 221] on select "----- 1 - 5 hours 6 - 10 hours 11 - 15 hours 16 - 20 hours 21 - 30 hours 31 - 4…" at bounding box center [599, 238] width 581 height 35
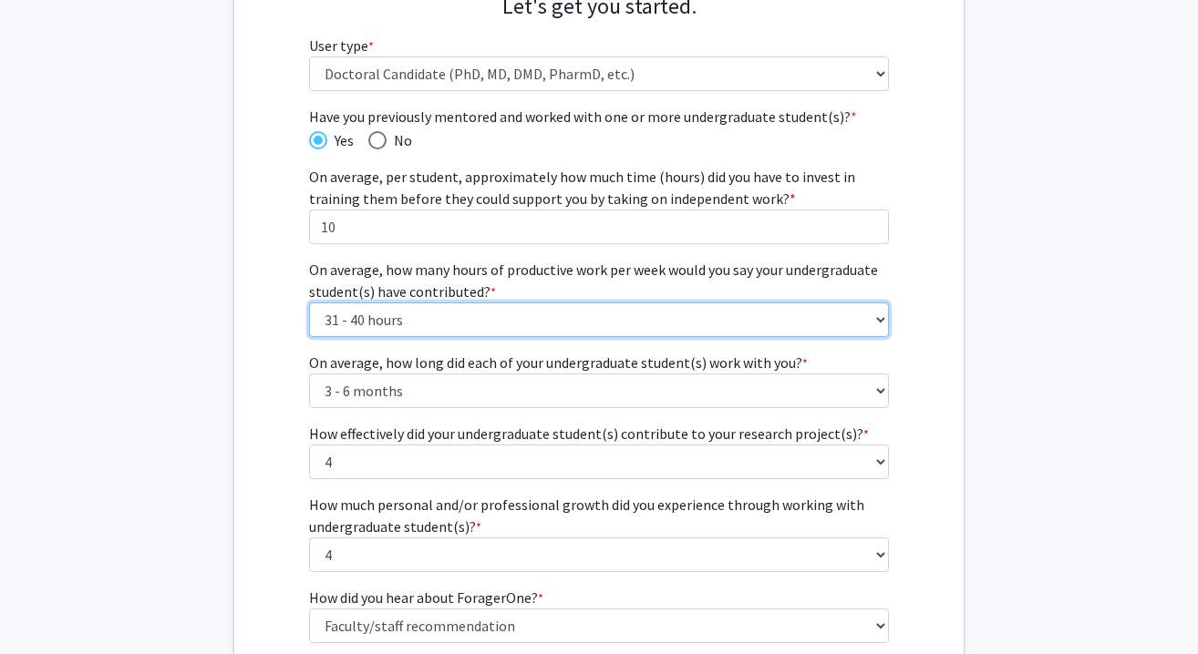
scroll to position [403, 0]
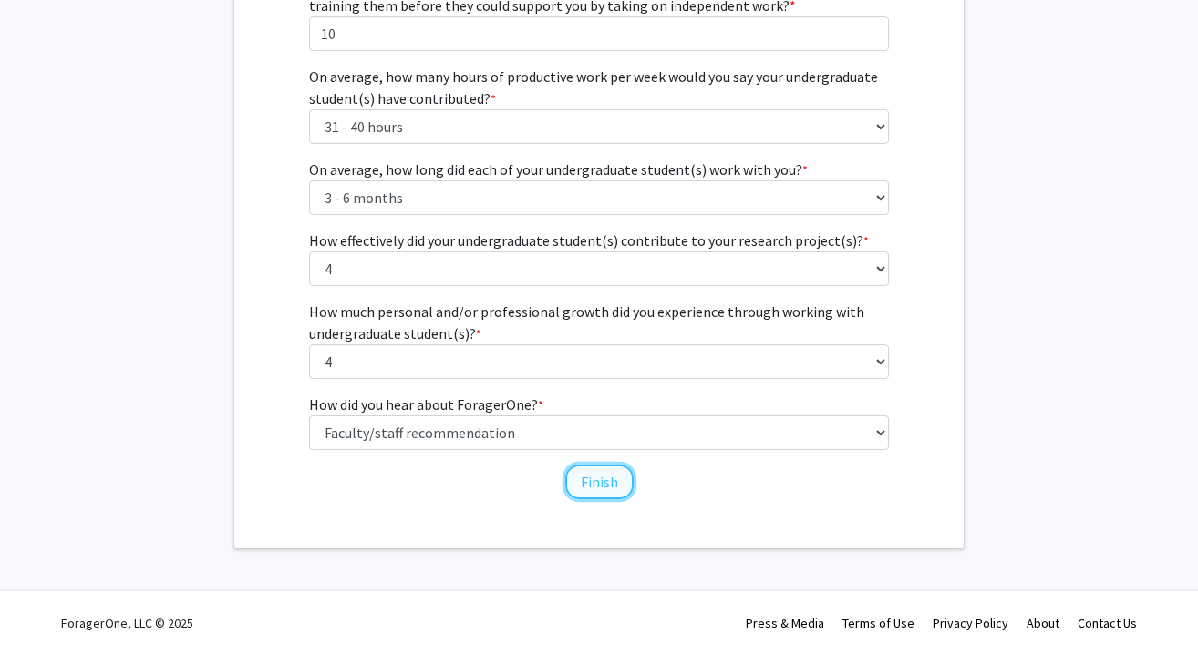
click at [583, 482] on button "Finish" at bounding box center [599, 482] width 68 height 35
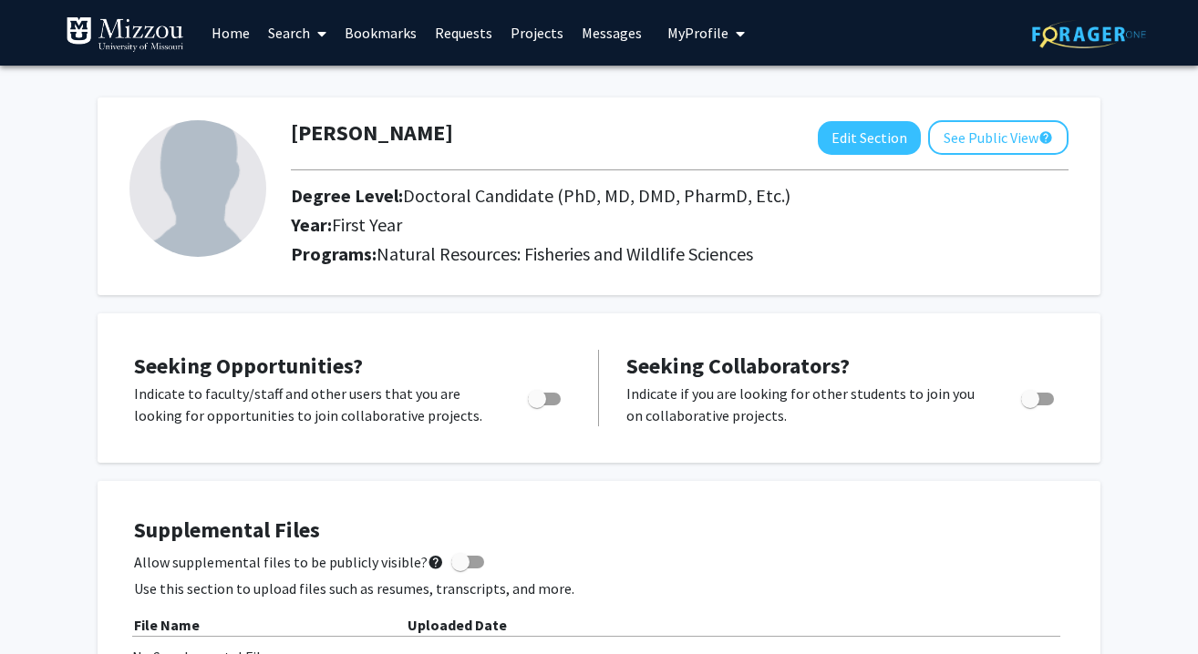
click at [713, 36] on span "My Profile" at bounding box center [697, 33] width 61 height 18
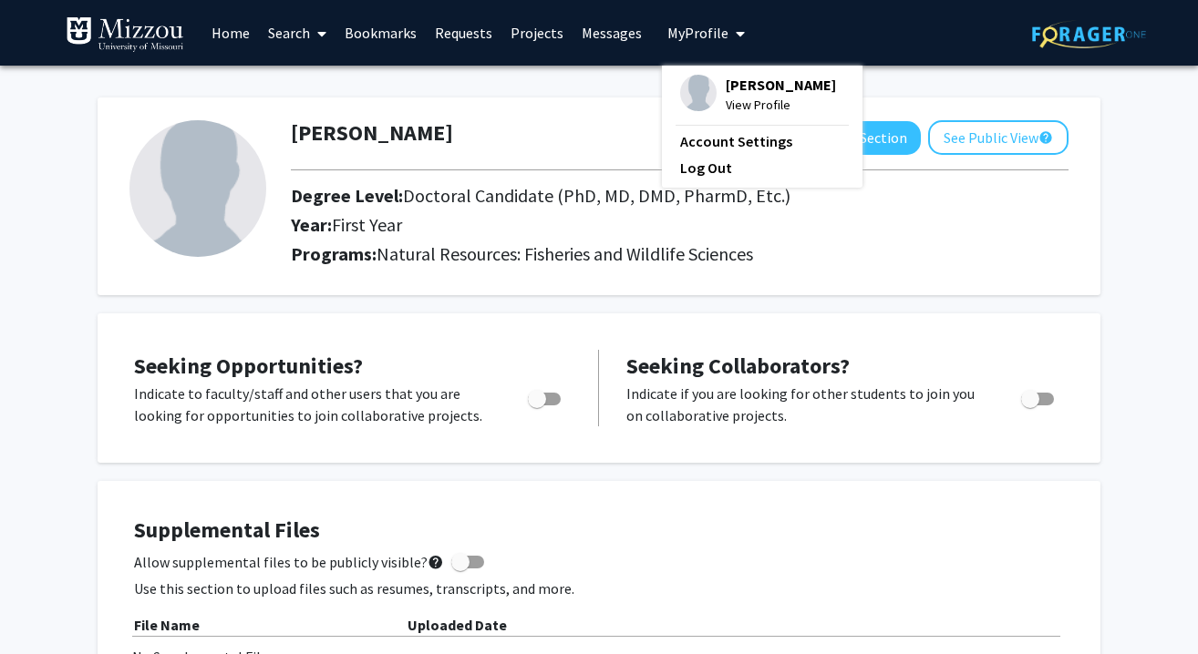
click at [288, 38] on link "Search" at bounding box center [297, 33] width 77 height 64
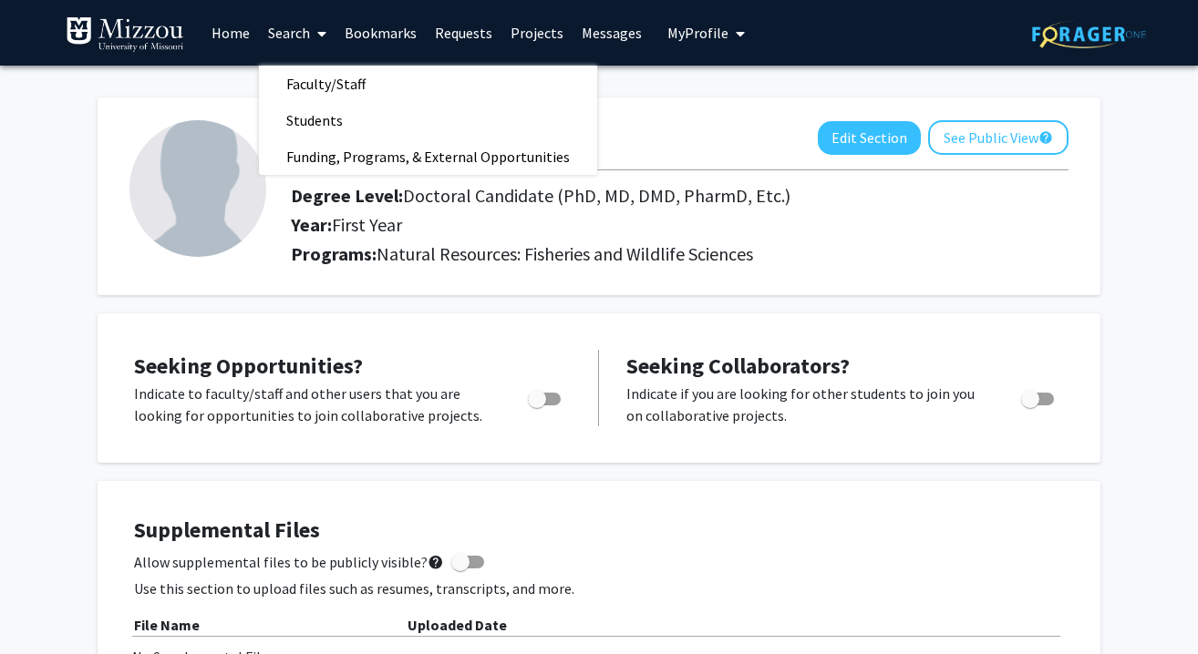
click at [526, 26] on link "Projects" at bounding box center [536, 33] width 71 height 64
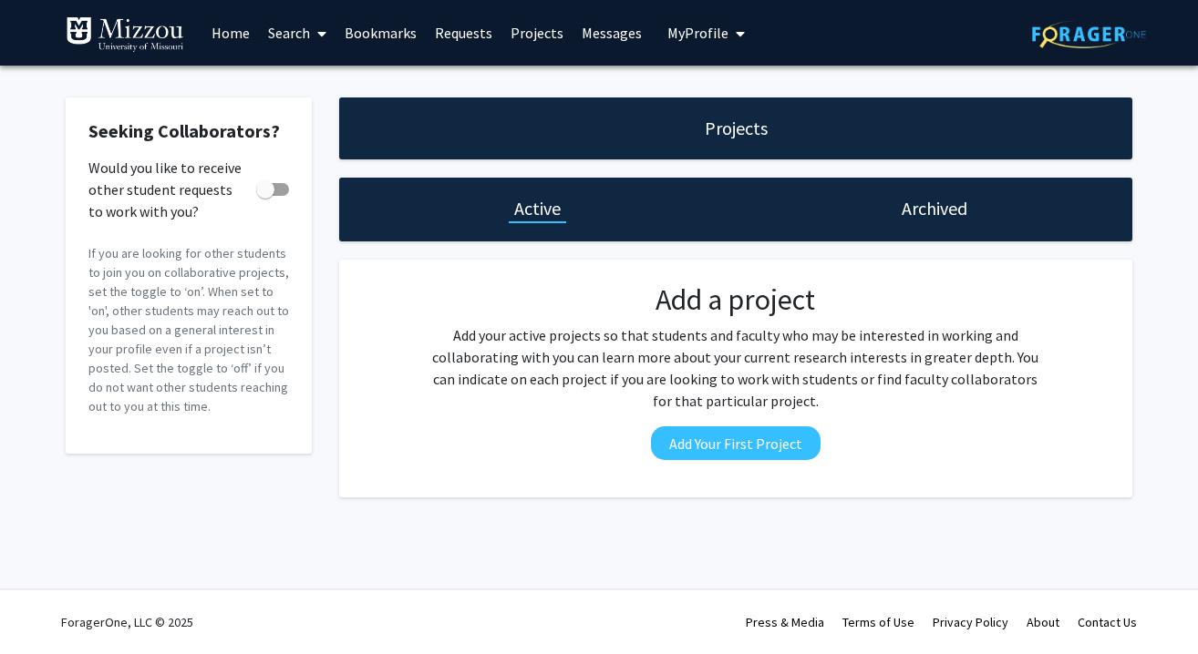
click at [474, 35] on link "Requests" at bounding box center [464, 33] width 76 height 64
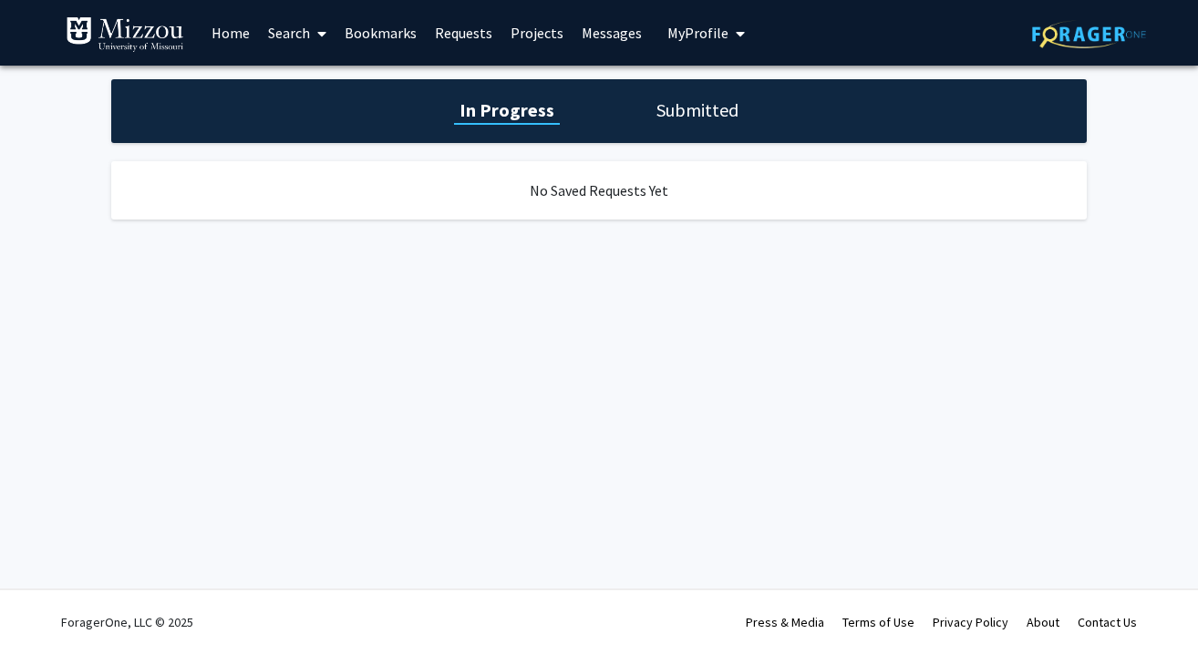
click at [606, 88] on div "In Progress Submitted" at bounding box center [598, 111] width 975 height 64
click at [691, 104] on h1 "Submitted" at bounding box center [697, 111] width 93 height 26
click at [510, 116] on h1 "In Progress" at bounding box center [505, 111] width 98 height 26
click at [557, 35] on link "Projects" at bounding box center [536, 33] width 71 height 64
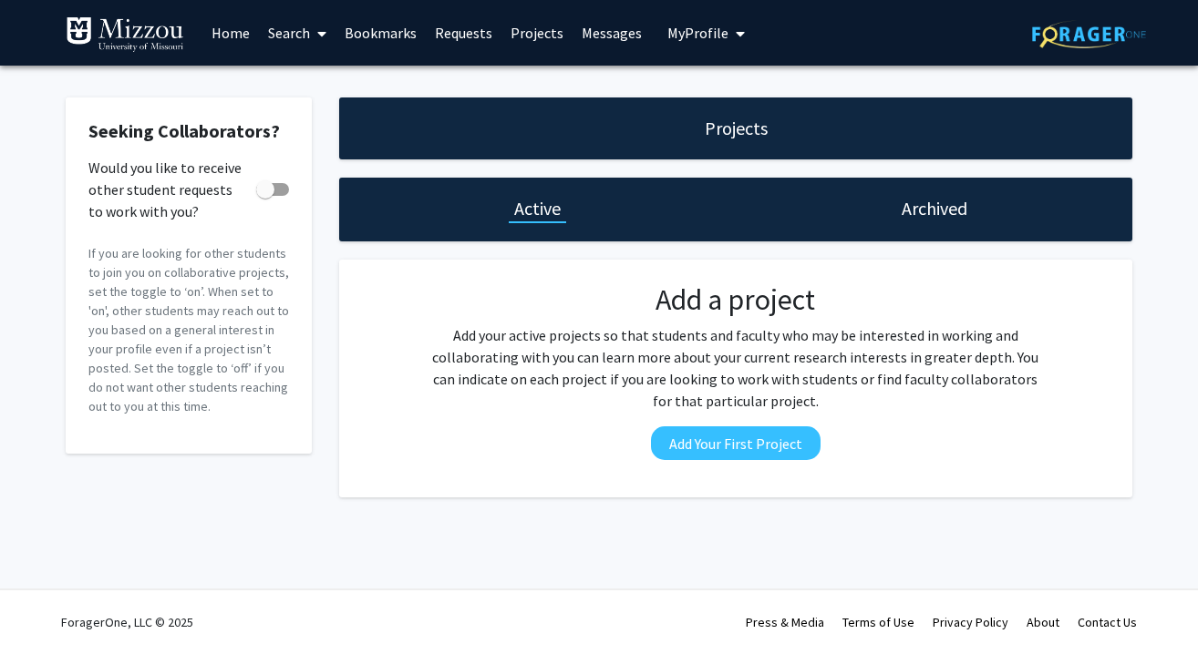
click at [615, 39] on link "Messages" at bounding box center [611, 33] width 78 height 64
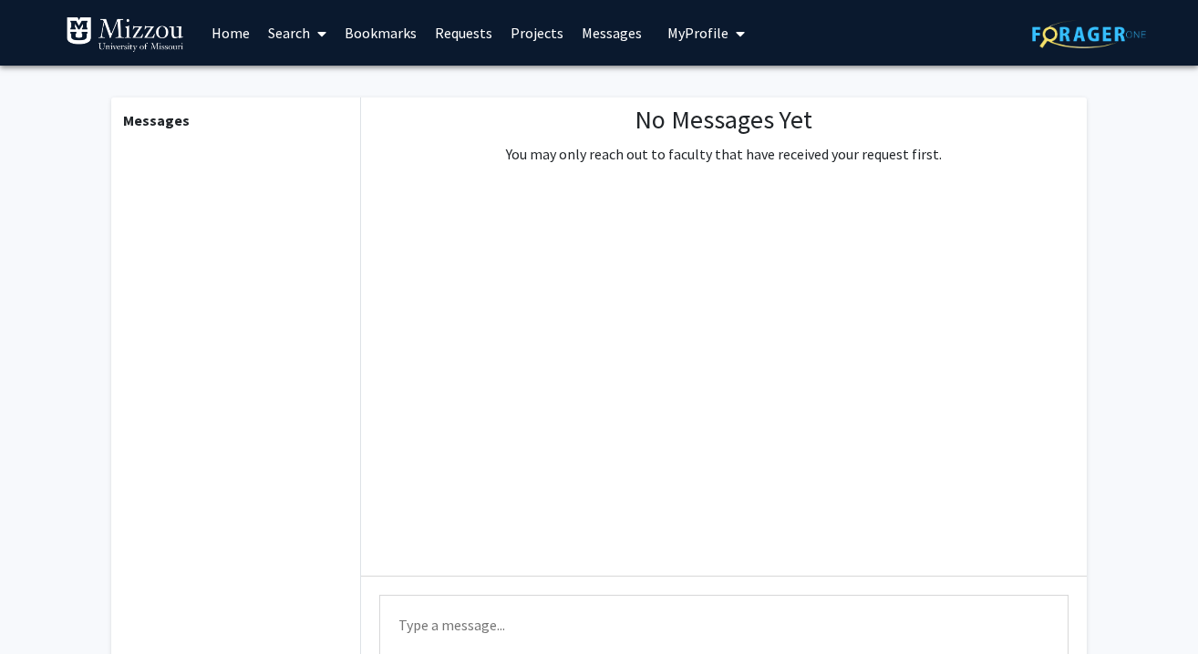
click at [228, 35] on link "Home" at bounding box center [230, 33] width 57 height 64
